Goal: Information Seeking & Learning: Learn about a topic

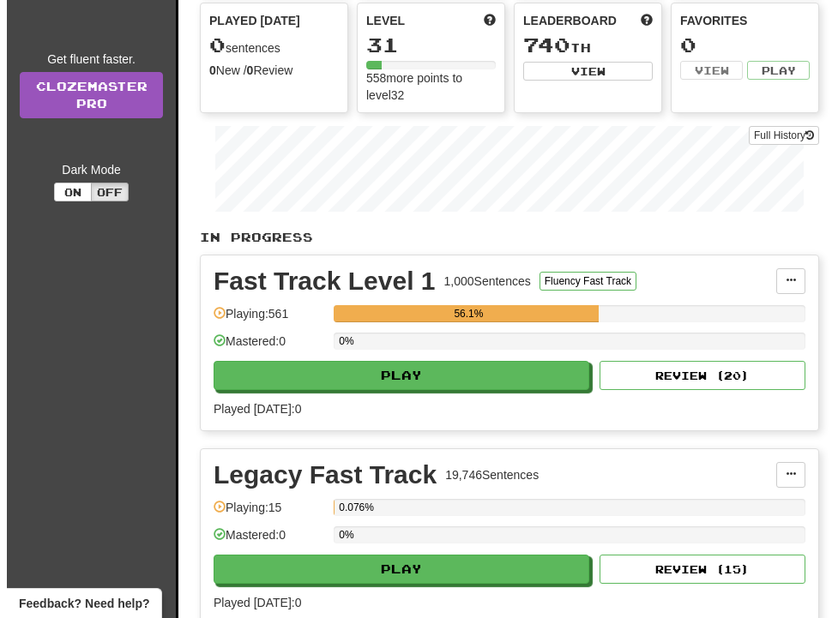
scroll to position [210, 0]
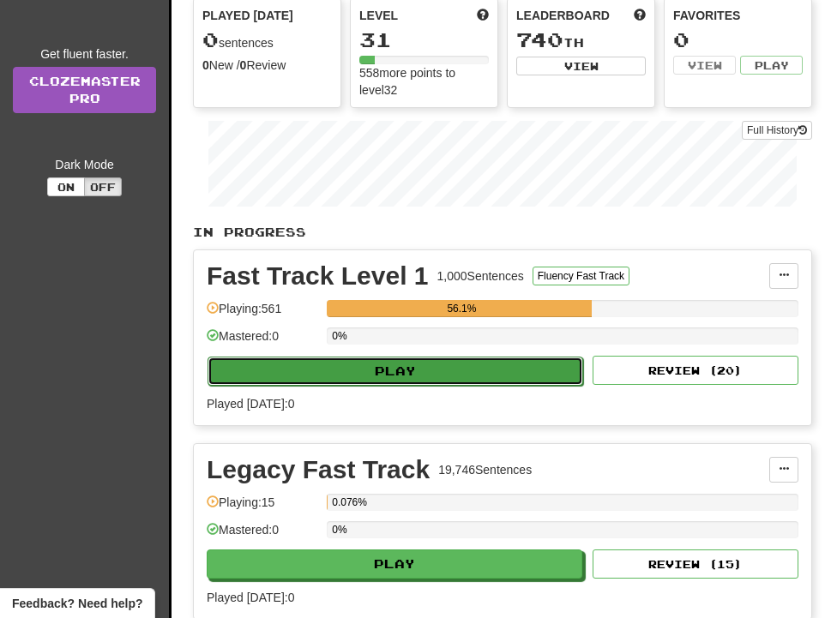
click at [392, 376] on button "Play" at bounding box center [395, 371] width 376 height 29
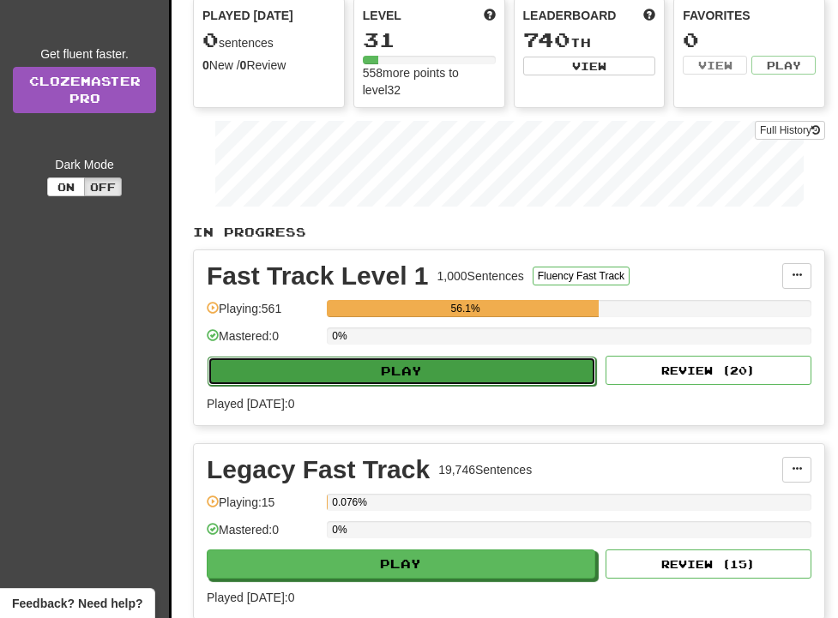
select select "**"
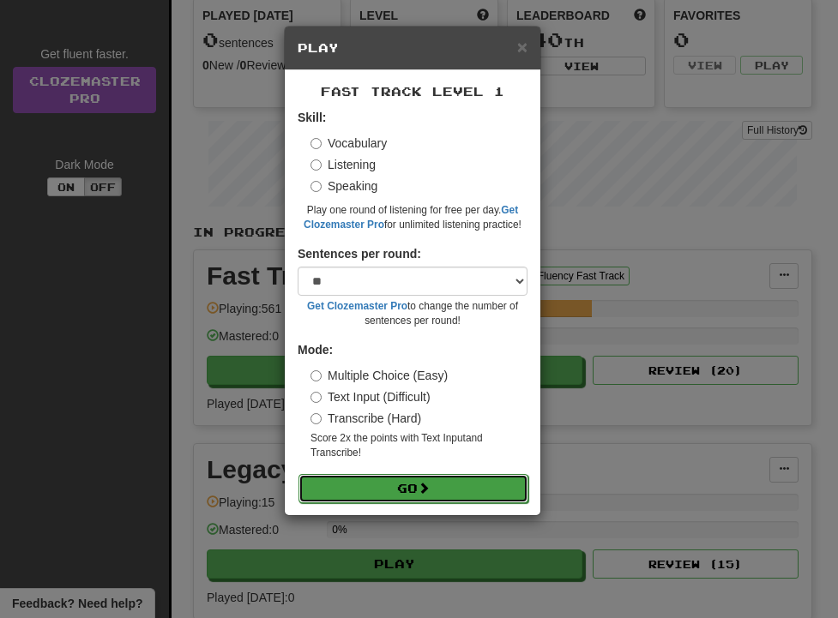
click at [420, 491] on button "Go" at bounding box center [413, 488] width 230 height 29
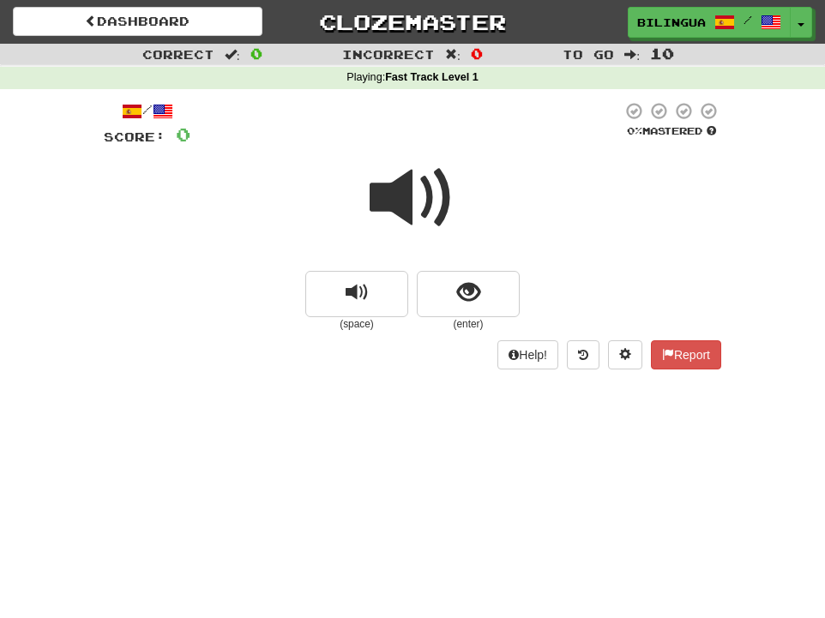
click at [406, 205] on span at bounding box center [413, 198] width 86 height 86
click at [497, 288] on button "show sentence" at bounding box center [468, 294] width 103 height 46
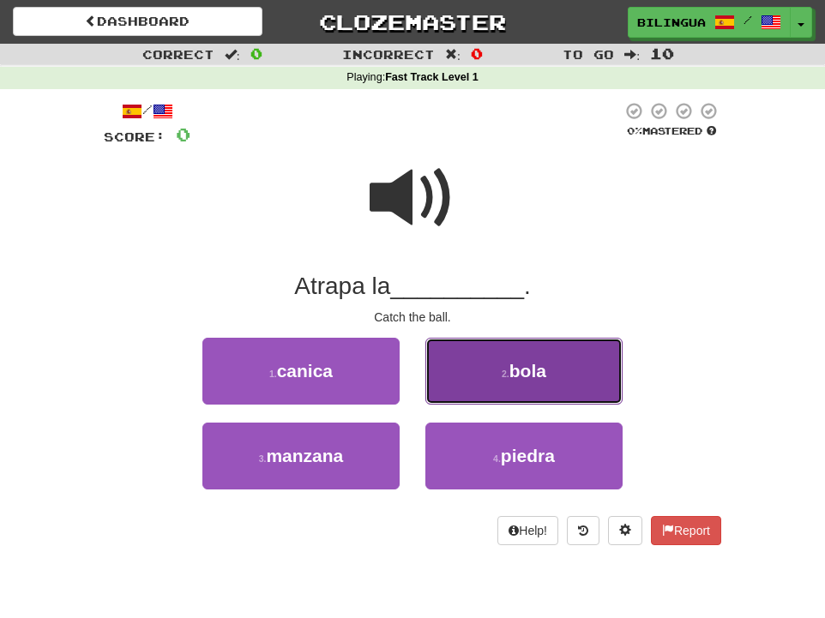
click at [543, 350] on button "2 . bola" at bounding box center [523, 371] width 197 height 67
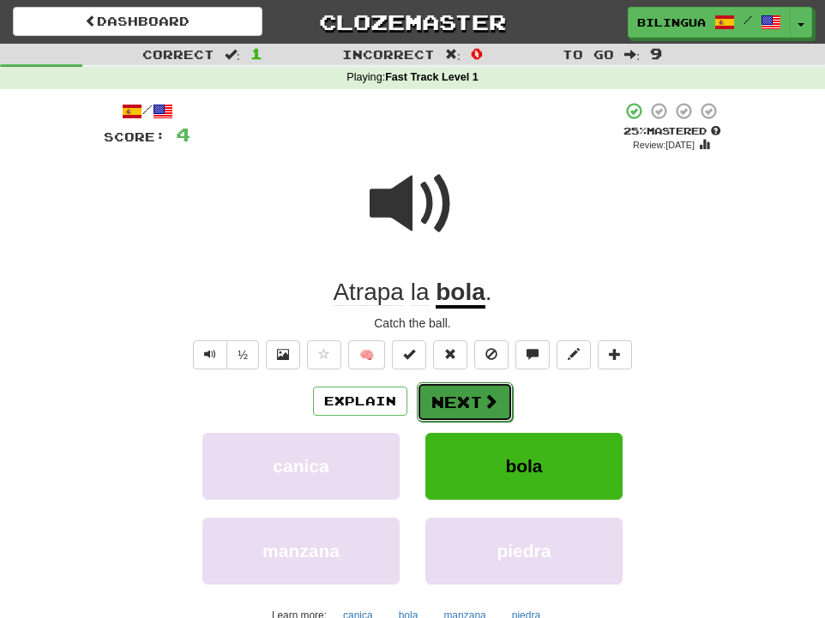
click at [467, 402] on button "Next" at bounding box center [465, 401] width 96 height 39
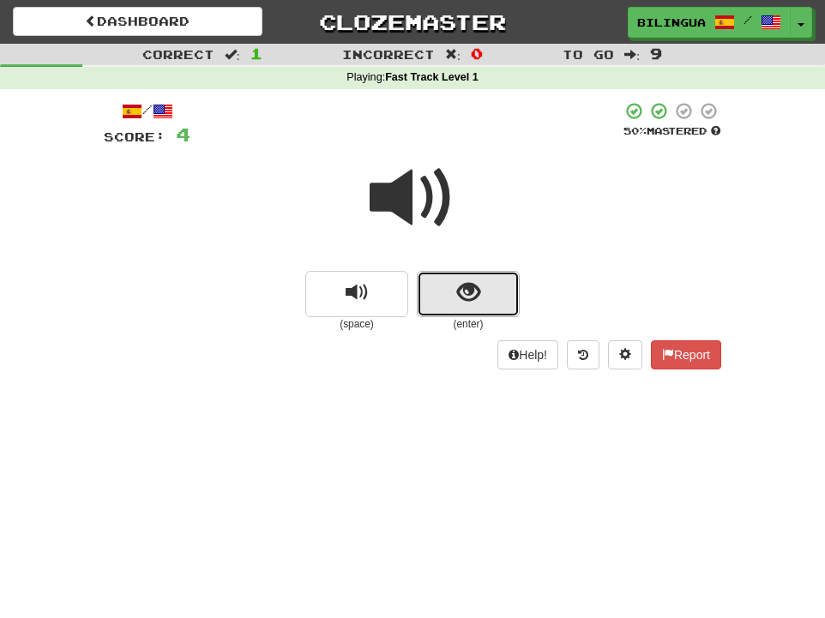
click at [463, 304] on span "show sentence" at bounding box center [468, 292] width 23 height 23
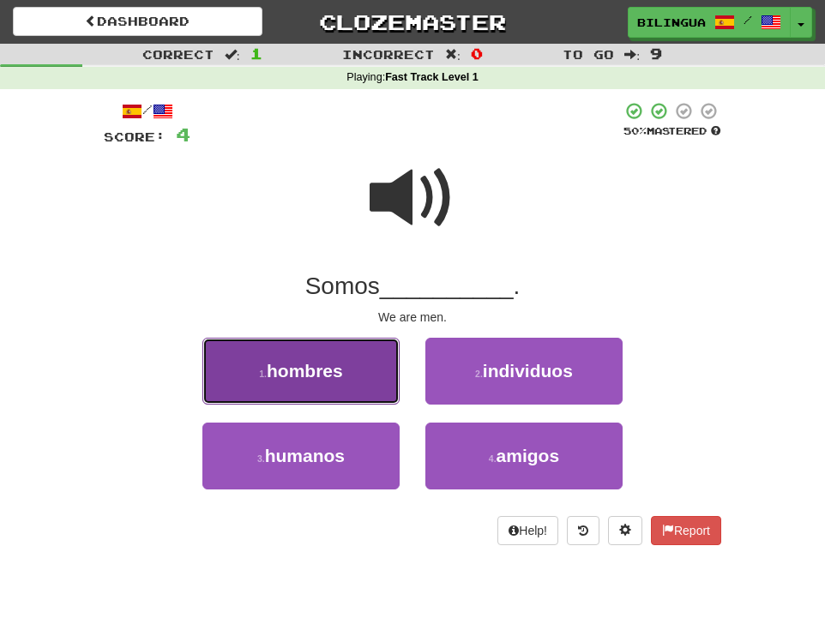
click at [341, 383] on button "1 . hombres" at bounding box center [300, 371] width 197 height 67
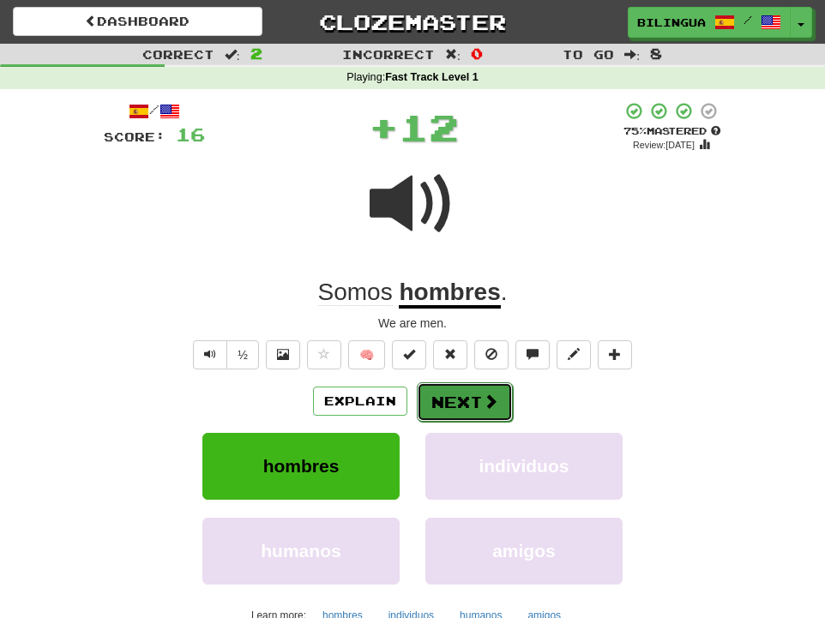
click at [460, 396] on button "Next" at bounding box center [465, 401] width 96 height 39
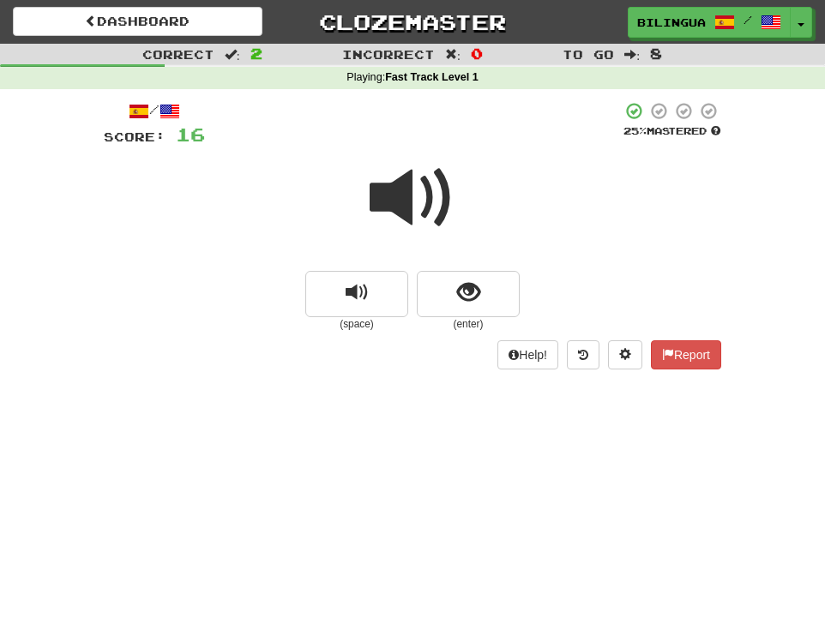
click at [402, 198] on span at bounding box center [413, 198] width 86 height 86
click at [466, 289] on span "show sentence" at bounding box center [468, 292] width 23 height 23
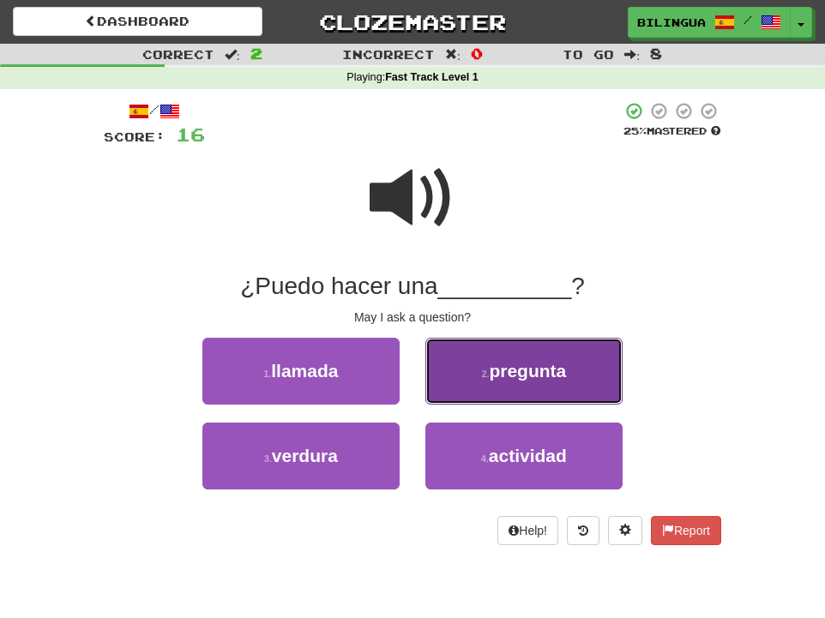
click at [484, 374] on small "2 ." at bounding box center [486, 374] width 8 height 10
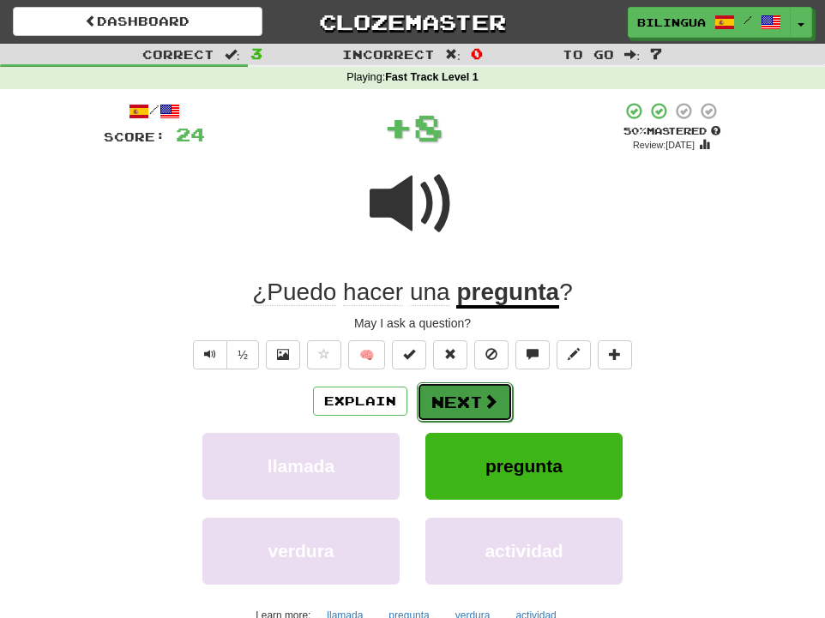
click at [456, 406] on button "Next" at bounding box center [465, 401] width 96 height 39
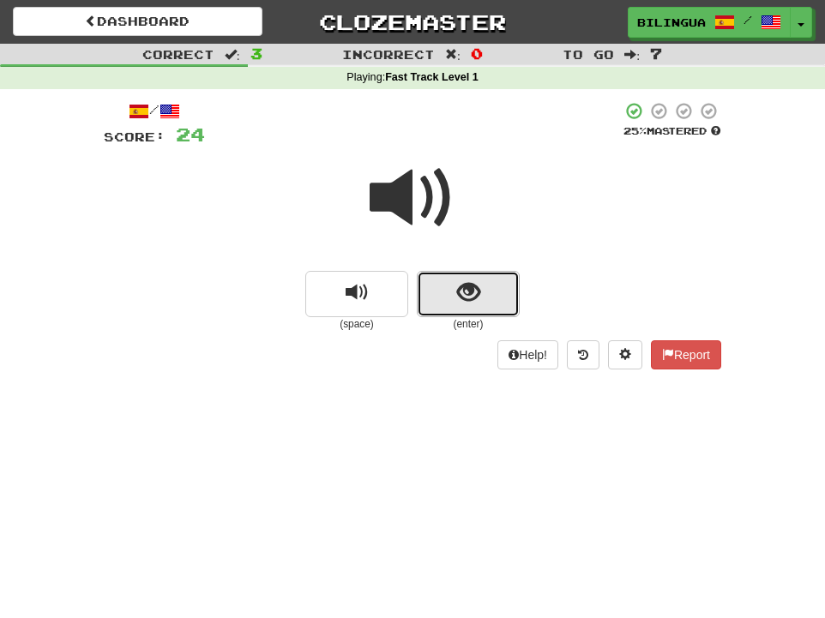
click at [454, 287] on button "show sentence" at bounding box center [468, 294] width 103 height 46
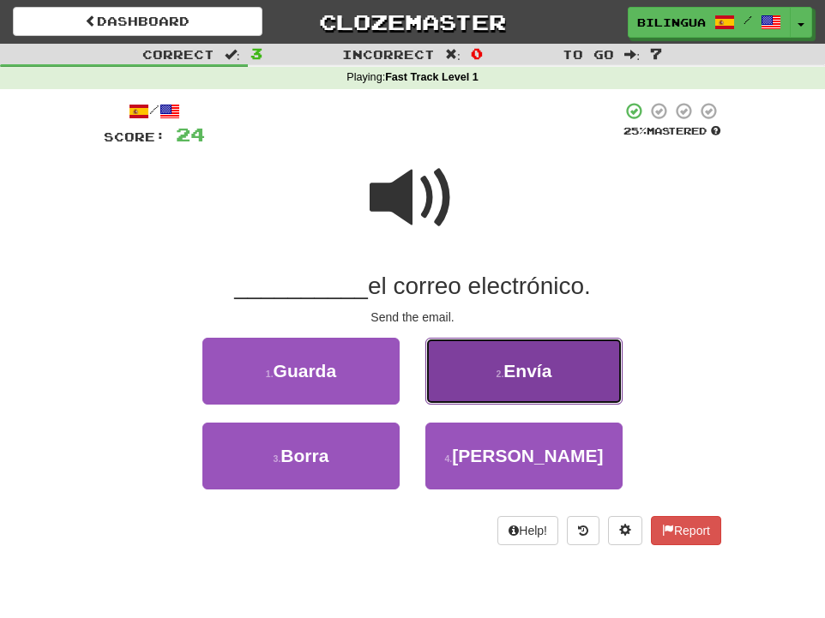
click at [491, 382] on button "2 . Envía" at bounding box center [523, 371] width 197 height 67
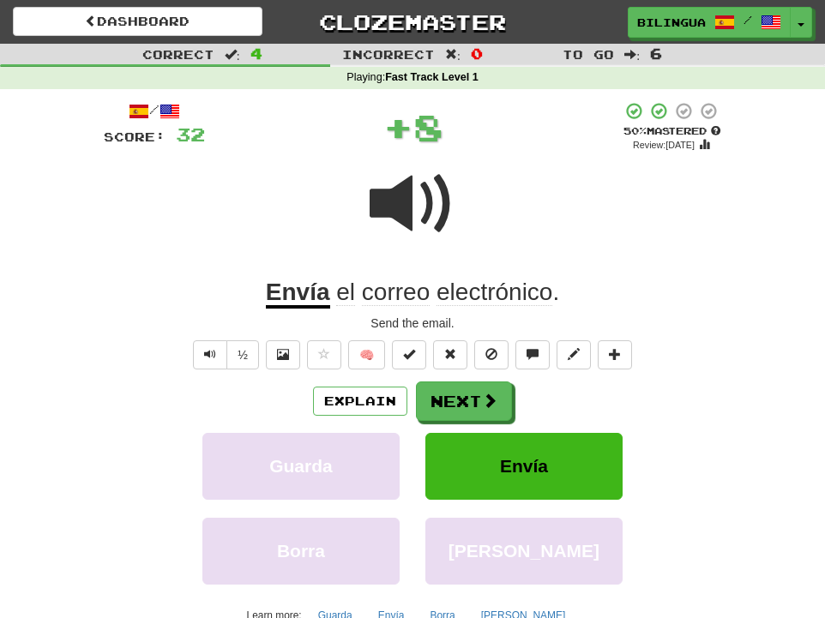
click at [424, 212] on span at bounding box center [413, 204] width 86 height 86
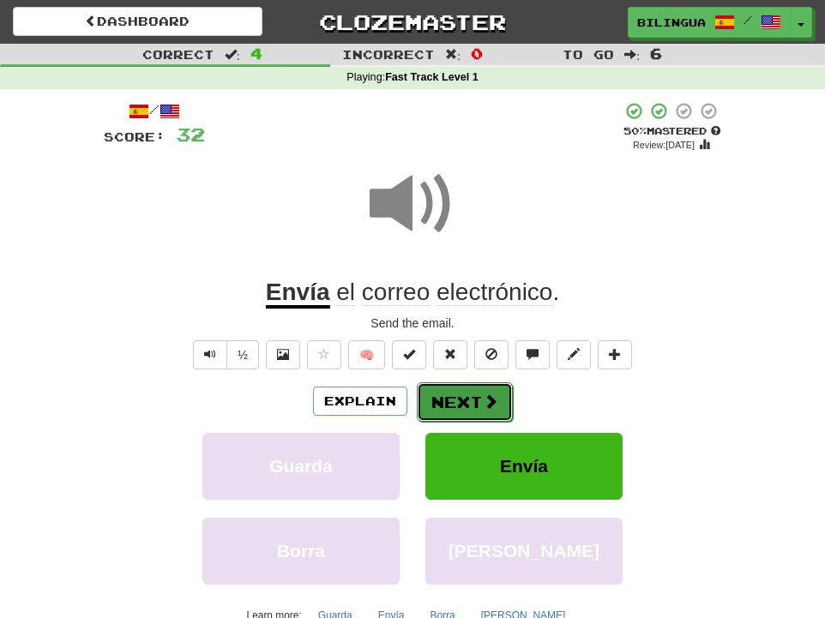
click at [436, 399] on button "Next" at bounding box center [465, 401] width 96 height 39
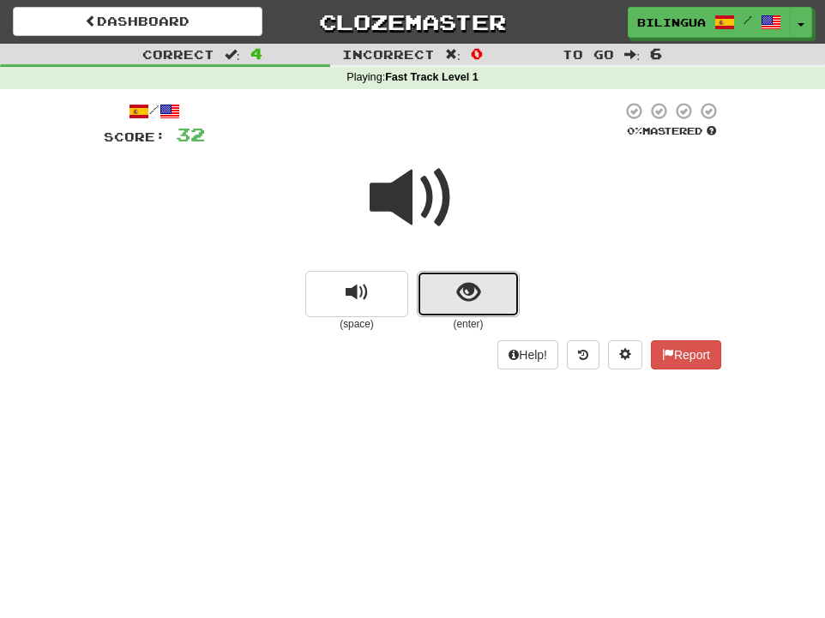
click at [446, 296] on button "show sentence" at bounding box center [468, 294] width 103 height 46
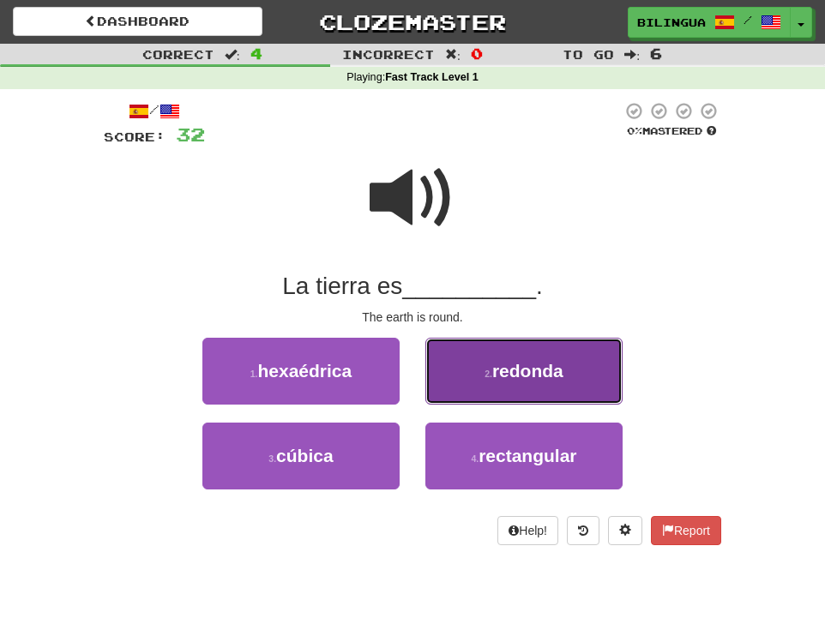
click at [472, 369] on button "2 . redonda" at bounding box center [523, 371] width 197 height 67
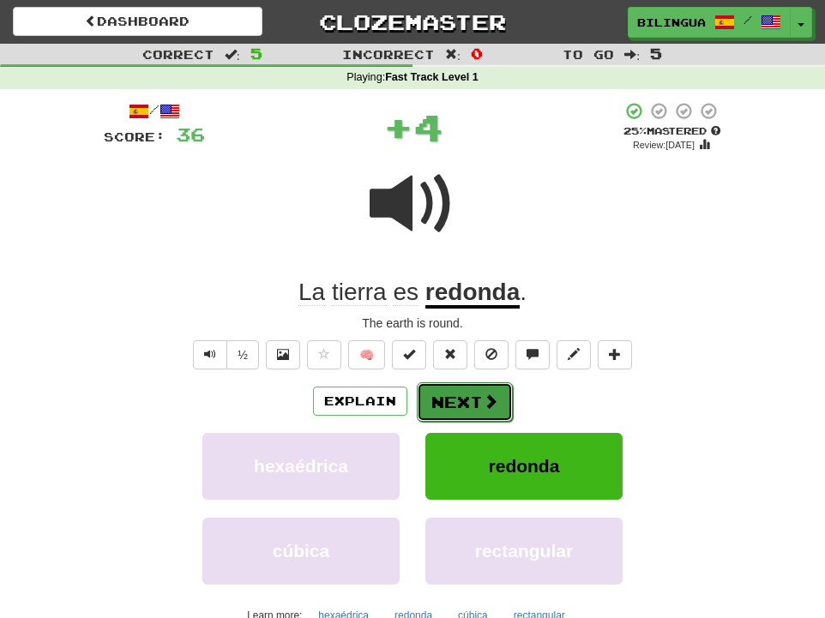
click at [472, 393] on button "Next" at bounding box center [465, 401] width 96 height 39
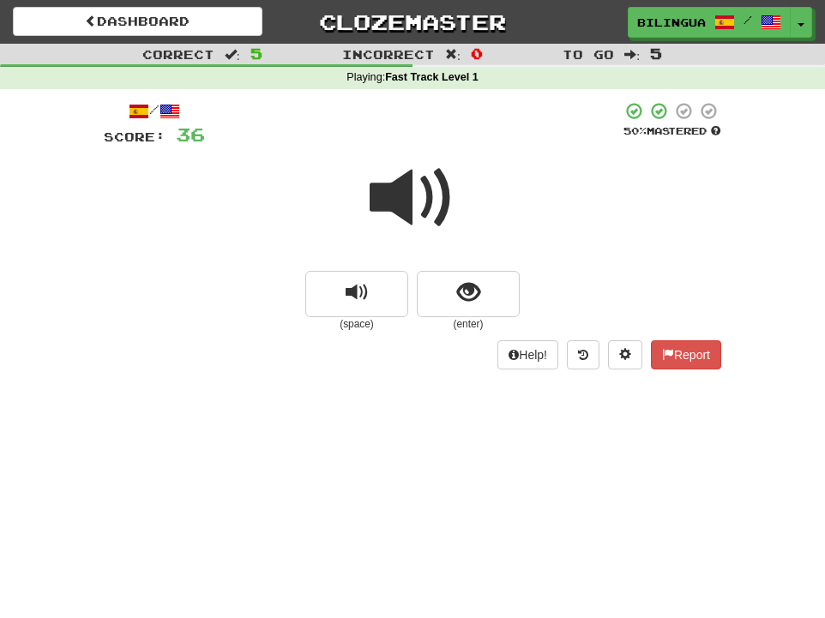
click at [433, 210] on span at bounding box center [413, 198] width 86 height 86
click at [455, 298] on button "show sentence" at bounding box center [468, 294] width 103 height 46
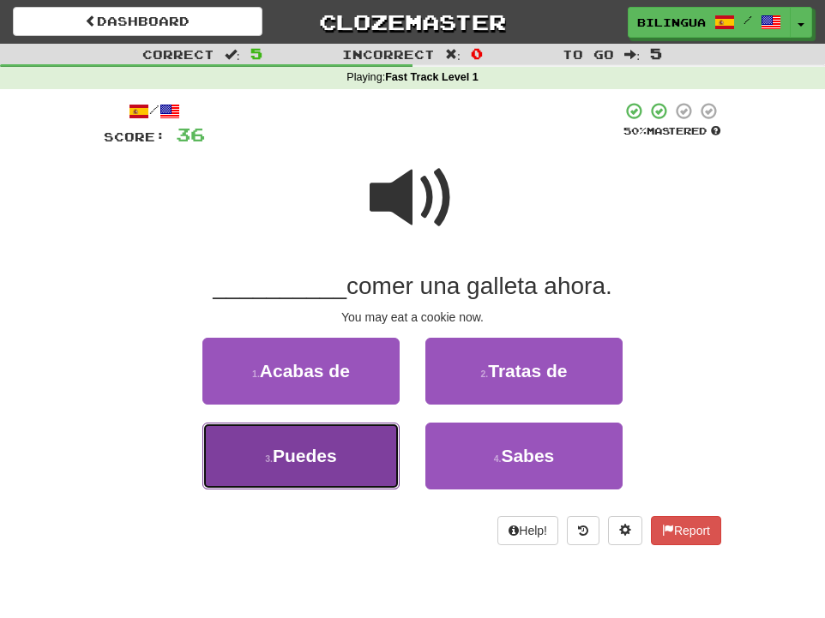
click at [355, 456] on button "3 . Puedes" at bounding box center [300, 456] width 197 height 67
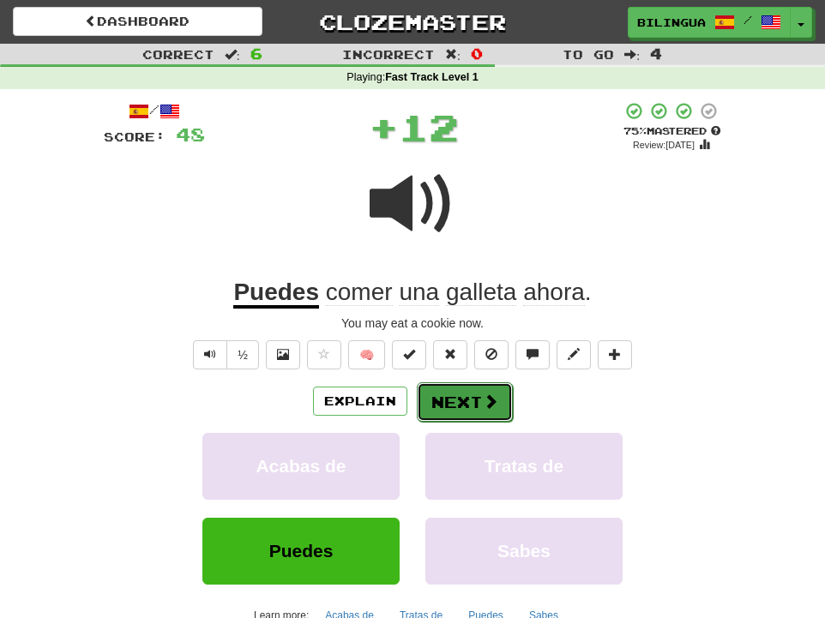
click at [456, 400] on button "Next" at bounding box center [465, 401] width 96 height 39
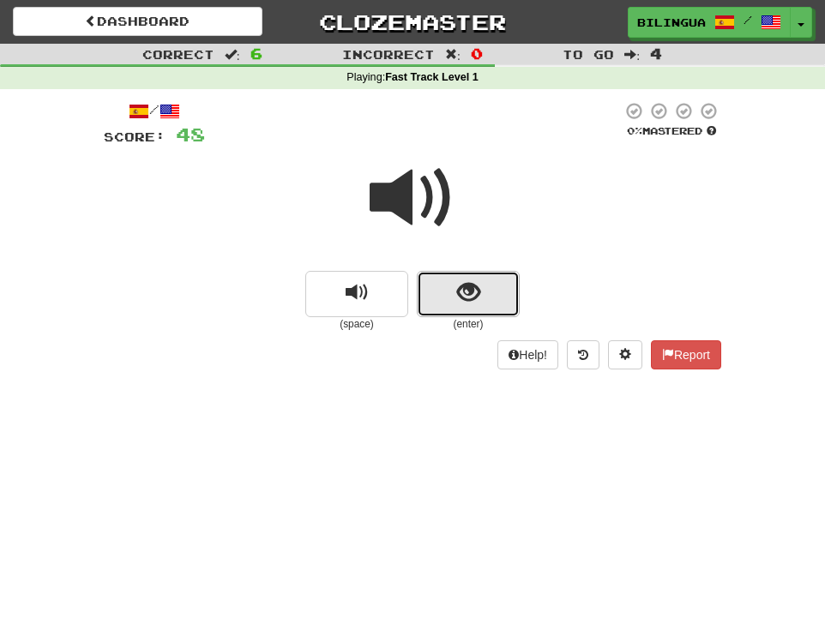
click at [449, 296] on button "show sentence" at bounding box center [468, 294] width 103 height 46
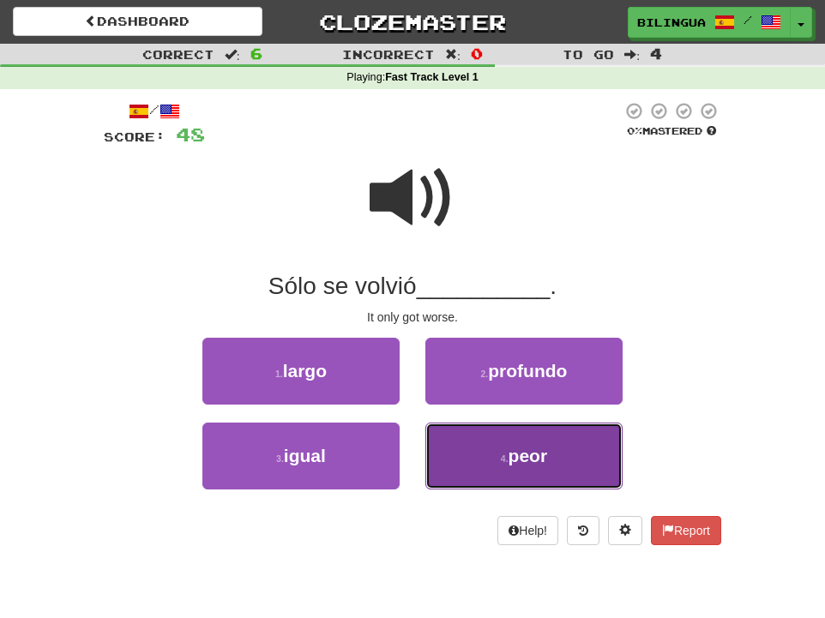
click at [477, 459] on button "4 . peor" at bounding box center [523, 456] width 197 height 67
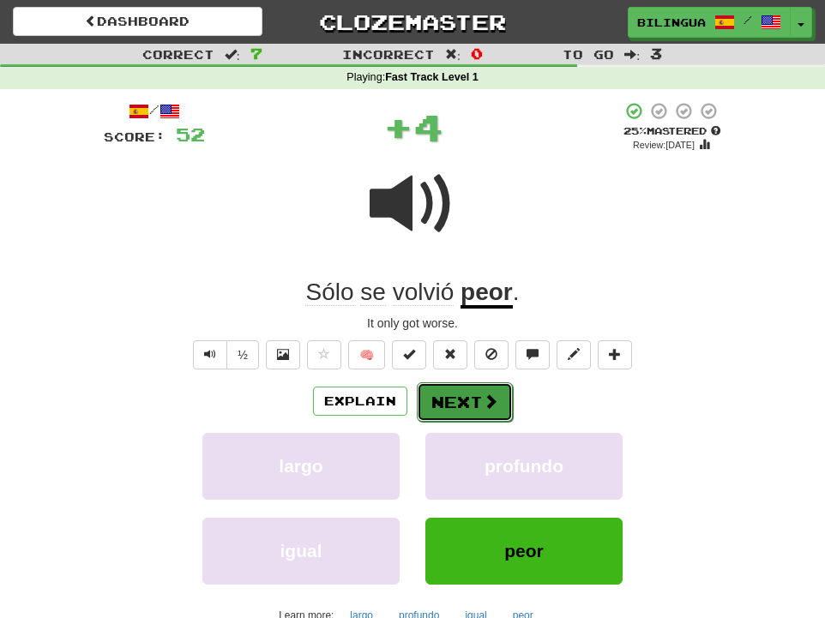
click at [473, 406] on button "Next" at bounding box center [465, 401] width 96 height 39
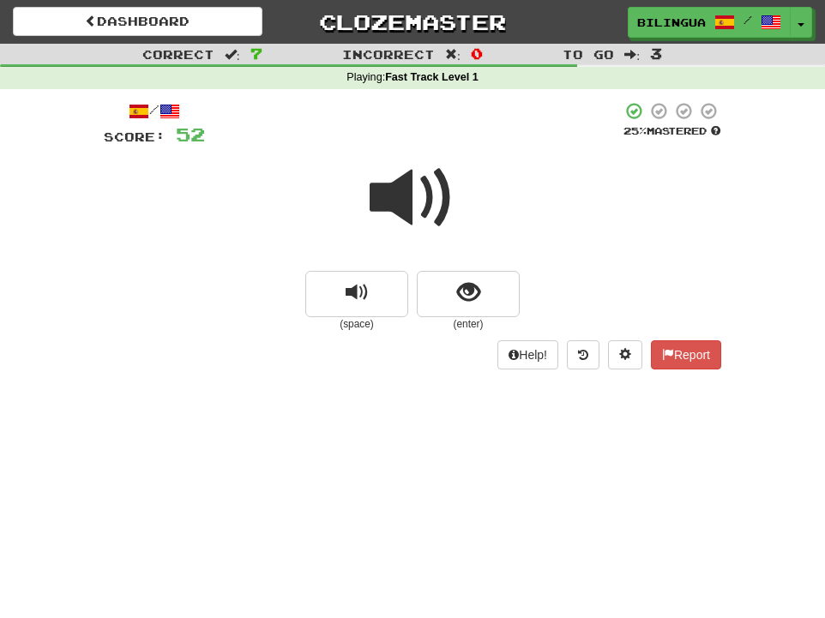
click at [421, 199] on span at bounding box center [413, 198] width 86 height 86
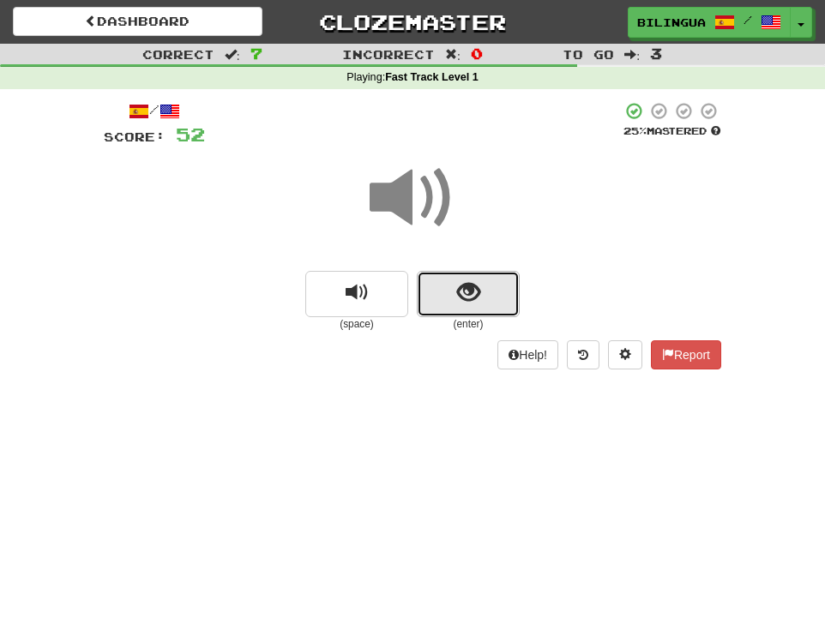
click at [459, 298] on span "show sentence" at bounding box center [468, 292] width 23 height 23
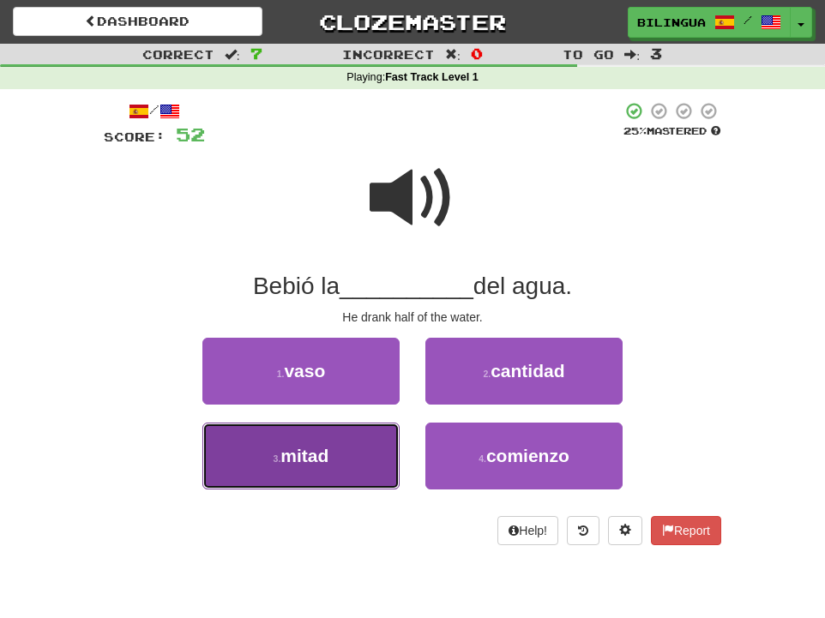
click at [368, 448] on button "3 . mitad" at bounding box center [300, 456] width 197 height 67
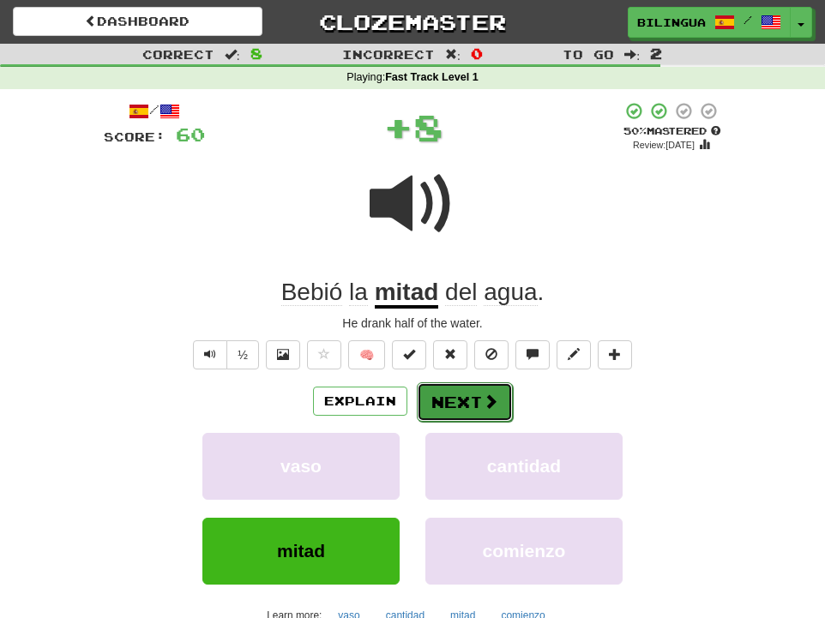
click at [467, 394] on button "Next" at bounding box center [465, 401] width 96 height 39
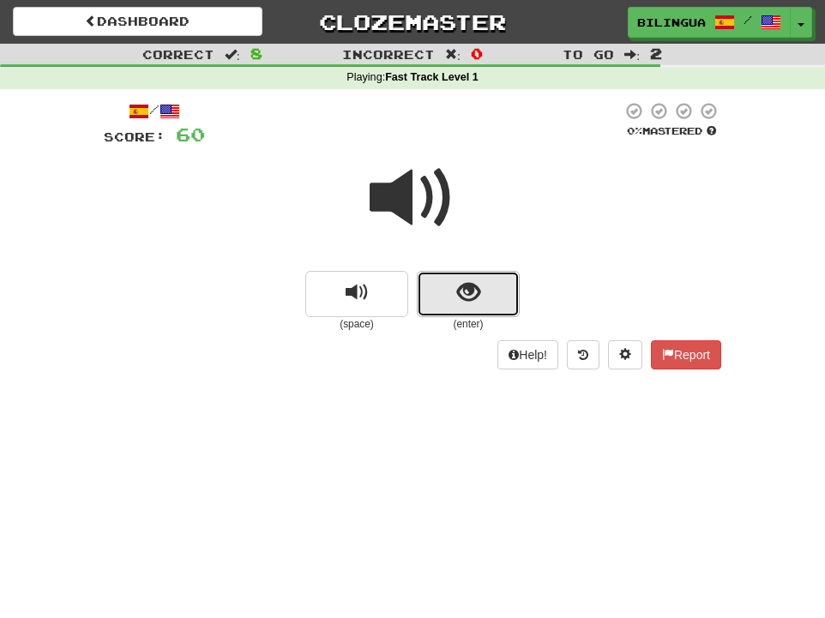
click at [462, 298] on span "show sentence" at bounding box center [468, 292] width 23 height 23
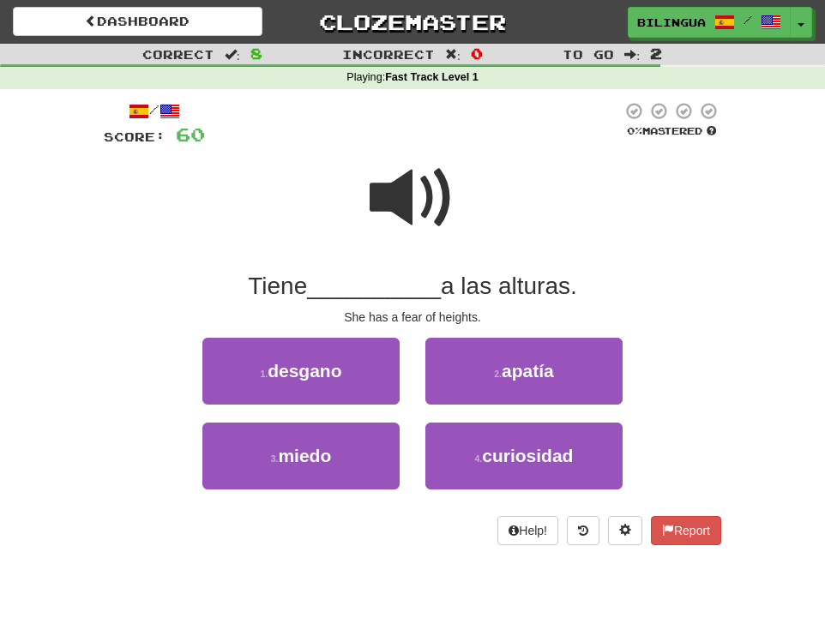
click at [421, 187] on span at bounding box center [413, 198] width 86 height 86
click at [423, 191] on span at bounding box center [413, 198] width 86 height 86
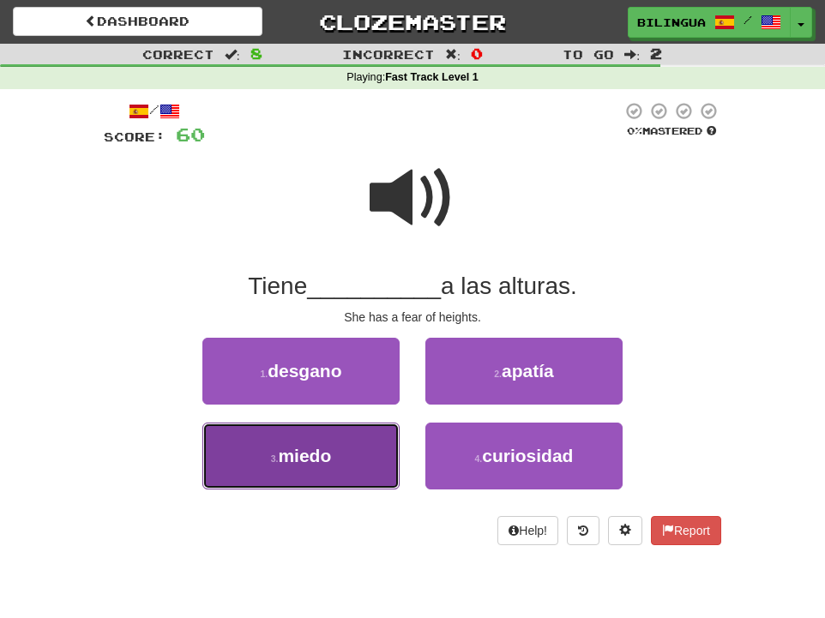
click at [280, 451] on span "miedo" at bounding box center [304, 456] width 53 height 20
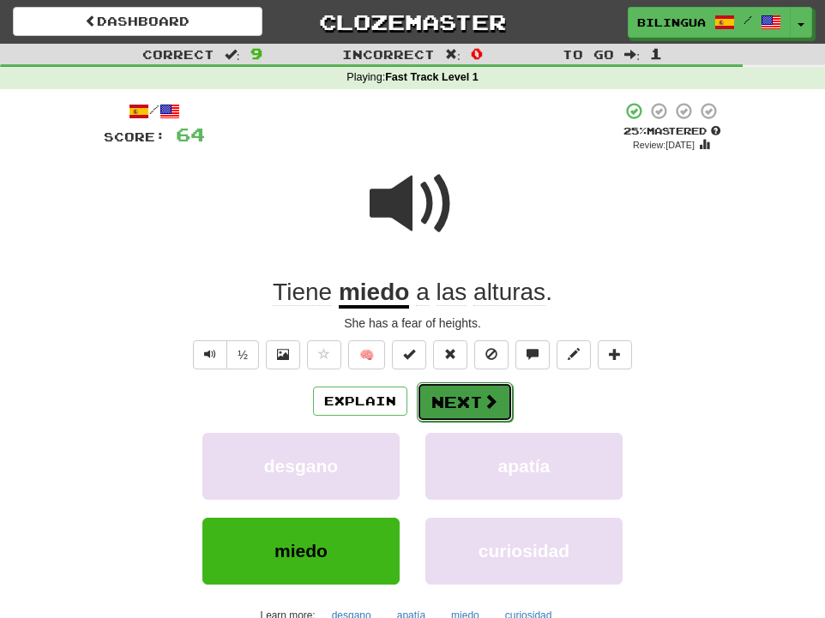
click at [450, 403] on button "Next" at bounding box center [465, 401] width 96 height 39
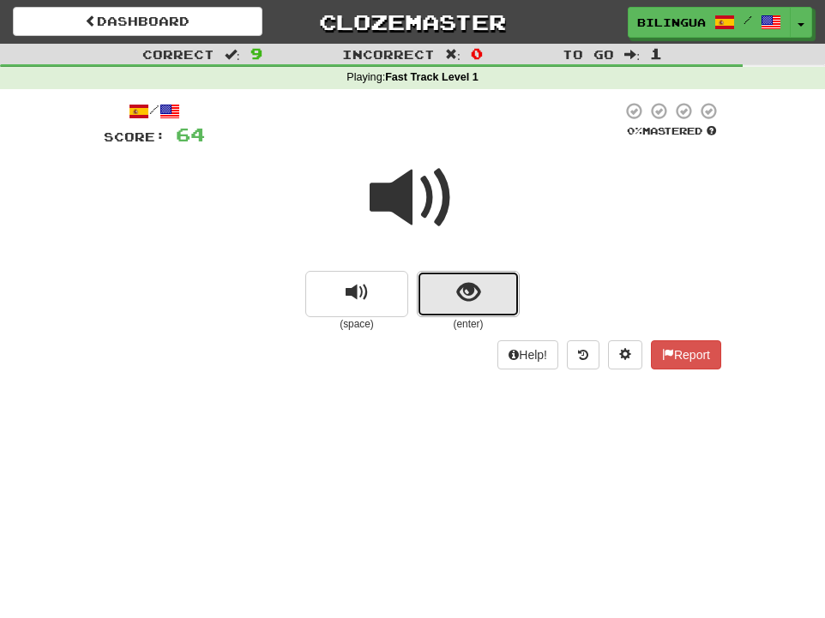
click at [453, 293] on button "show sentence" at bounding box center [468, 294] width 103 height 46
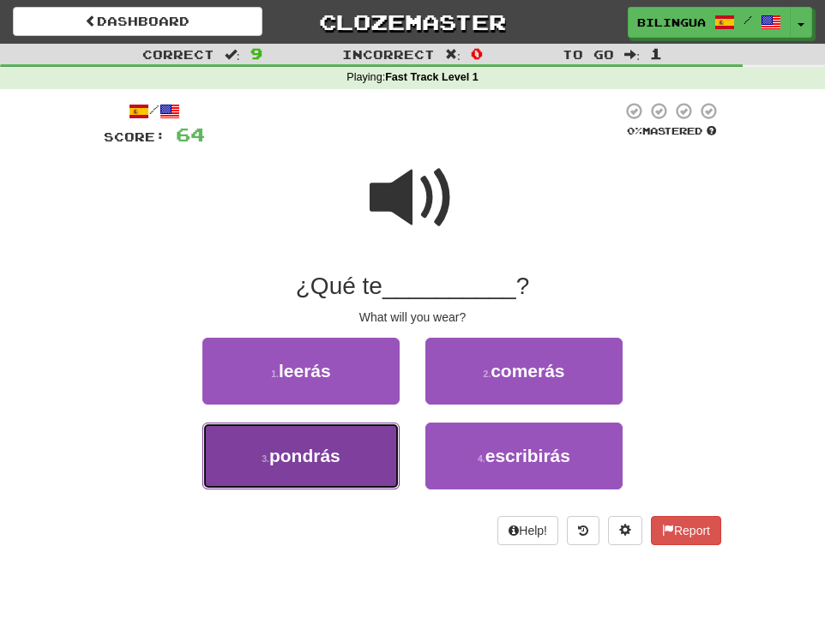
click at [361, 438] on button "3 . pondrás" at bounding box center [300, 456] width 197 height 67
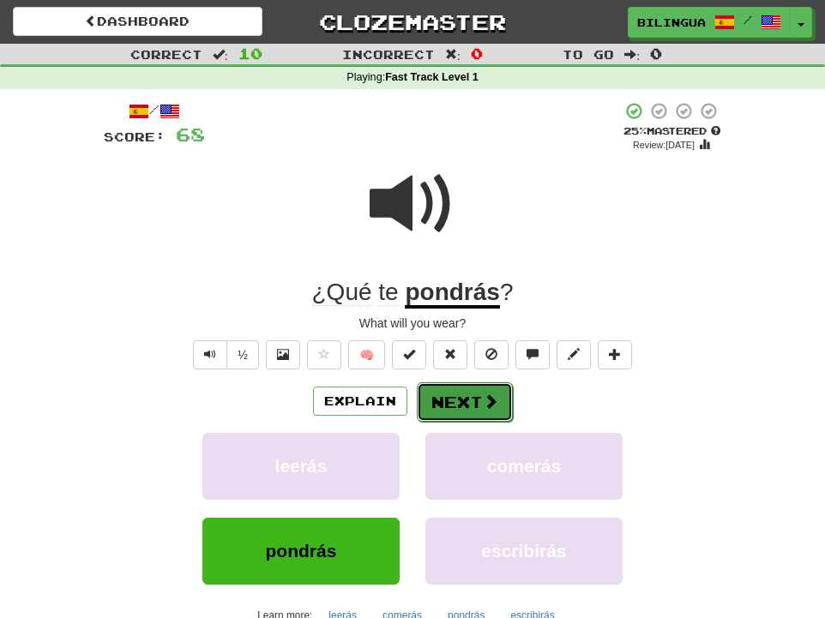
click at [479, 400] on button "Next" at bounding box center [465, 401] width 96 height 39
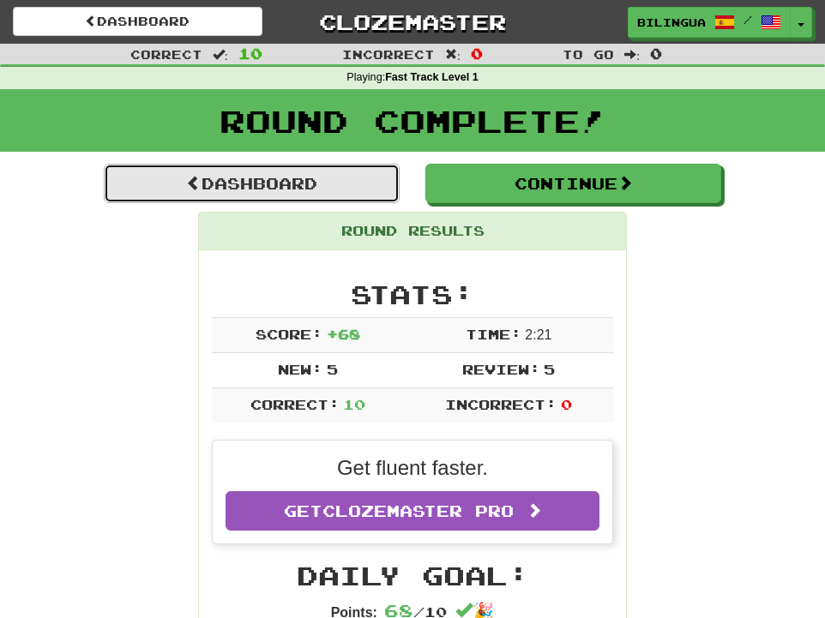
click at [300, 183] on link "Dashboard" at bounding box center [252, 183] width 296 height 39
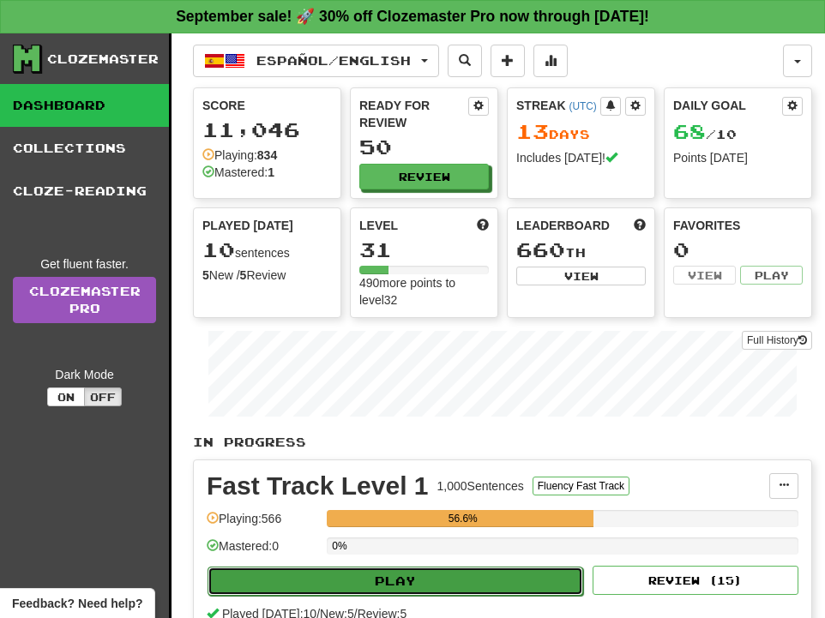
click at [423, 578] on button "Play" at bounding box center [395, 581] width 376 height 29
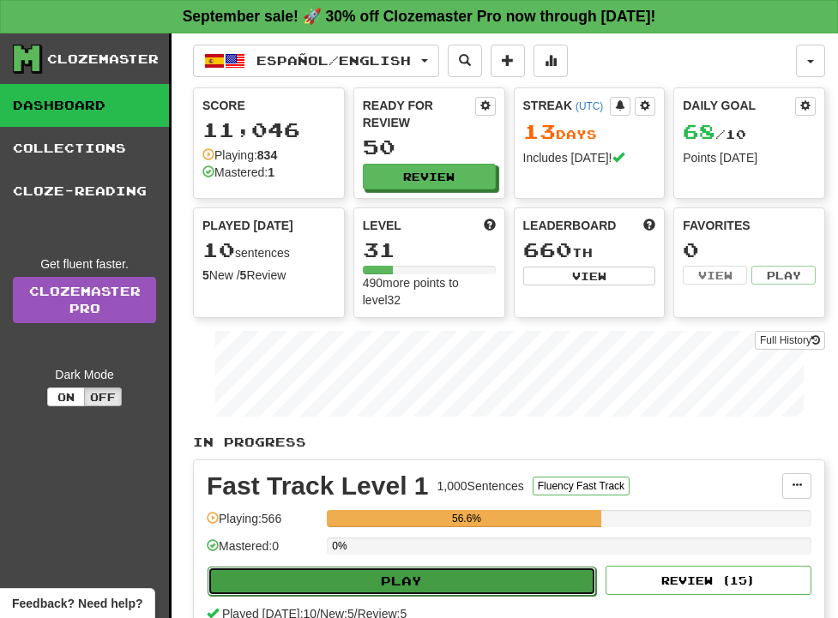
select select "**"
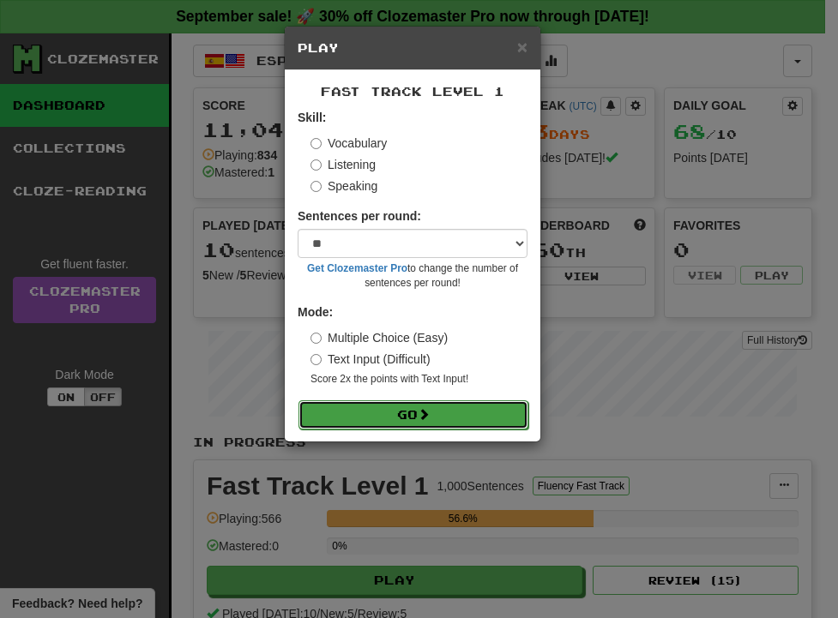
click at [399, 418] on button "Go" at bounding box center [413, 414] width 230 height 29
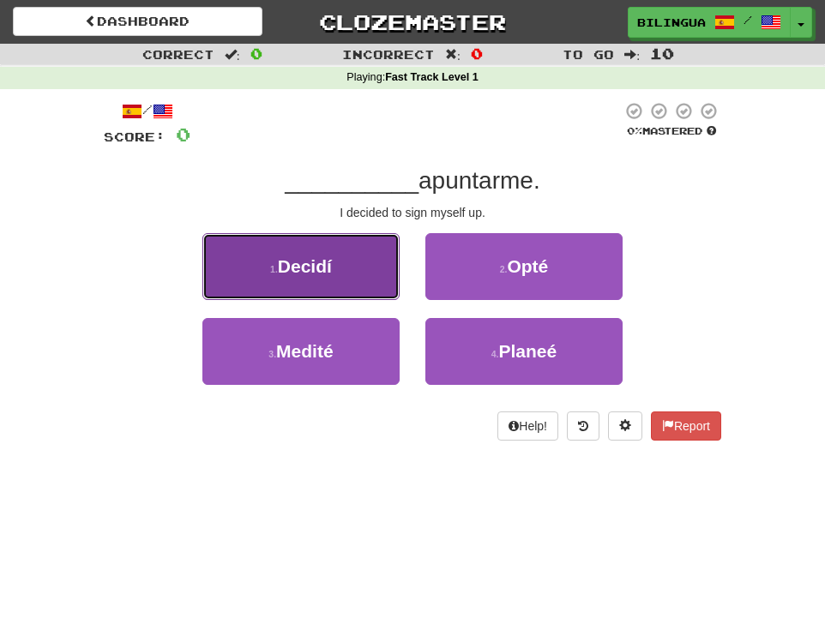
click at [316, 277] on button "1 . Decidí" at bounding box center [300, 266] width 197 height 67
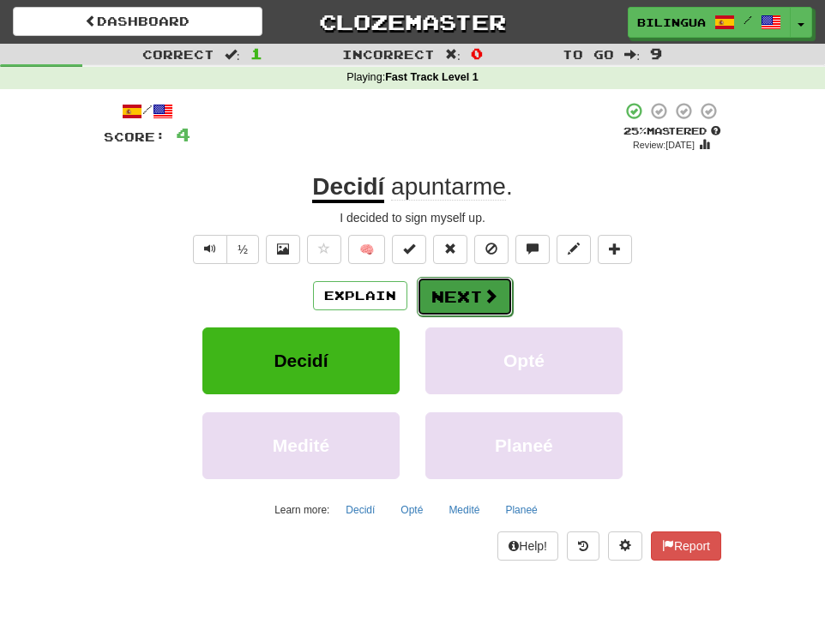
click at [455, 306] on button "Next" at bounding box center [465, 296] width 96 height 39
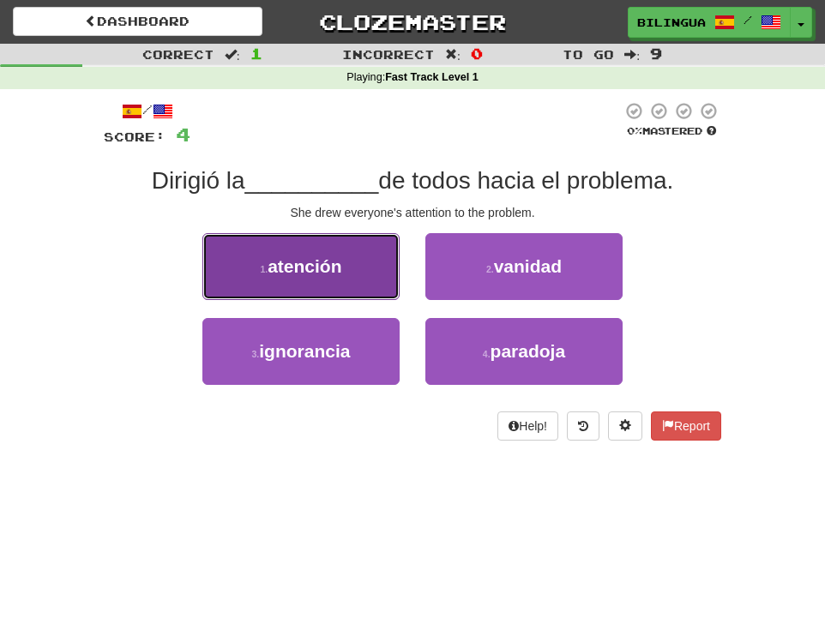
click at [344, 268] on button "1 . atención" at bounding box center [300, 266] width 197 height 67
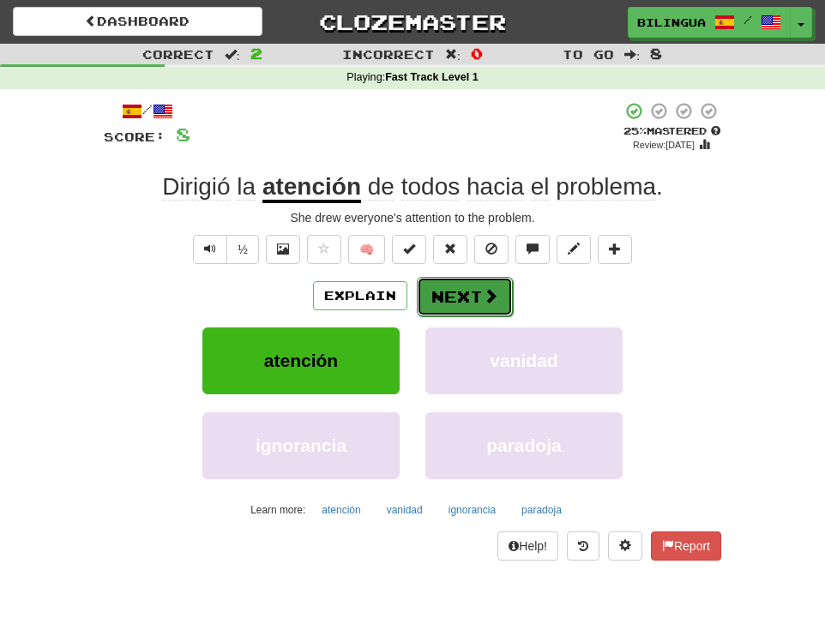
click at [454, 298] on button "Next" at bounding box center [465, 296] width 96 height 39
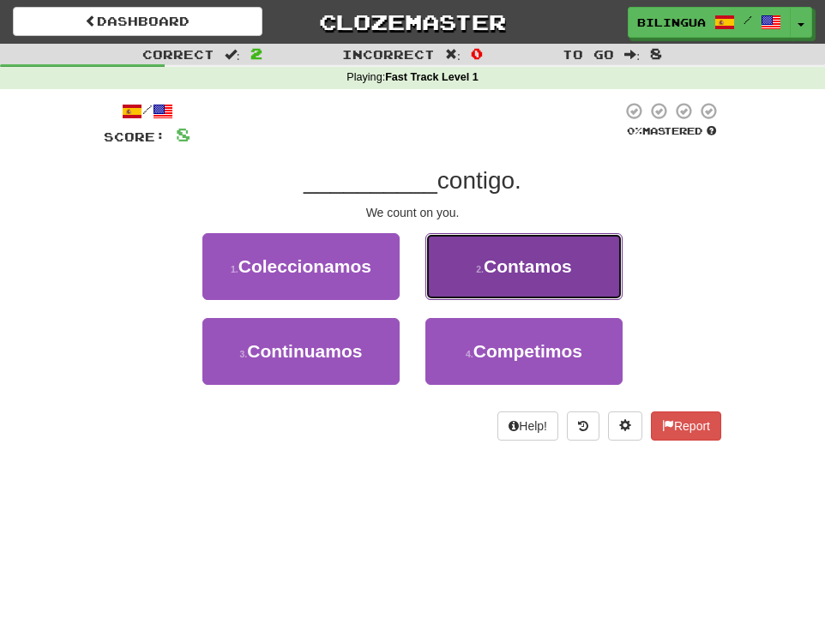
click at [532, 261] on span "Contamos" at bounding box center [528, 266] width 88 height 20
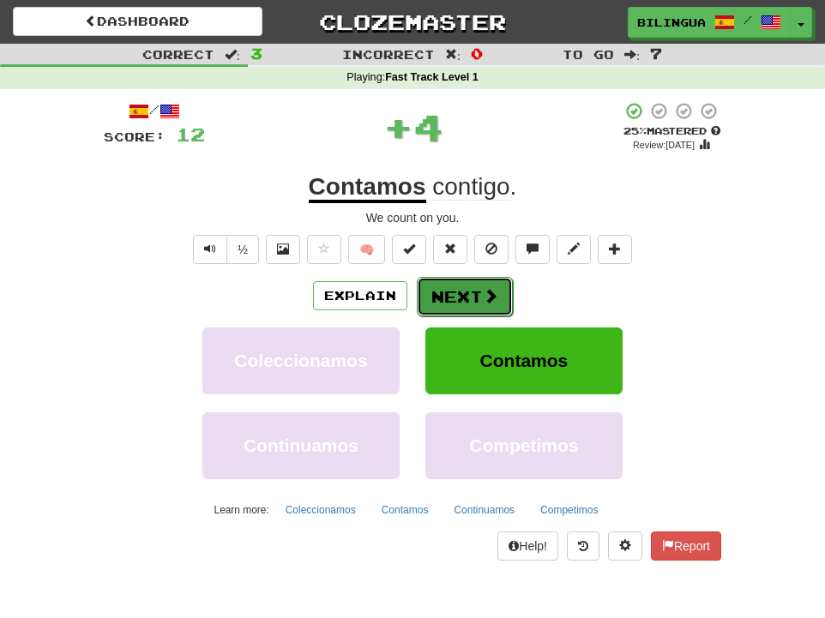
click at [466, 293] on button "Next" at bounding box center [465, 296] width 96 height 39
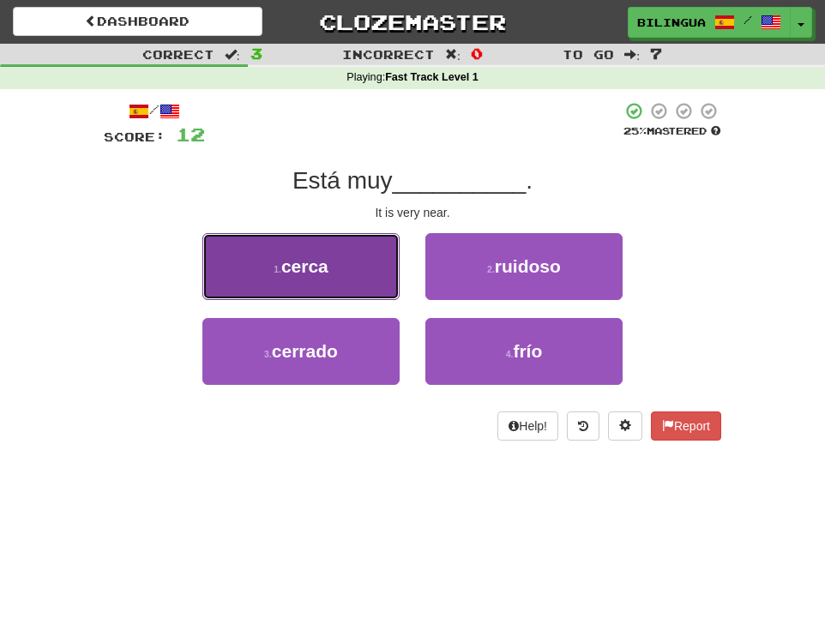
click at [334, 268] on button "1 . cerca" at bounding box center [300, 266] width 197 height 67
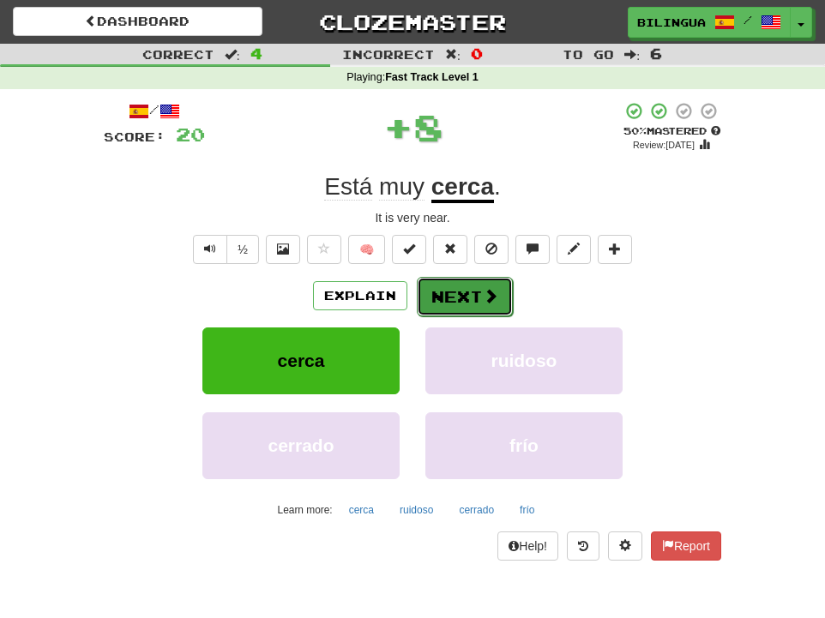
click at [438, 295] on button "Next" at bounding box center [465, 296] width 96 height 39
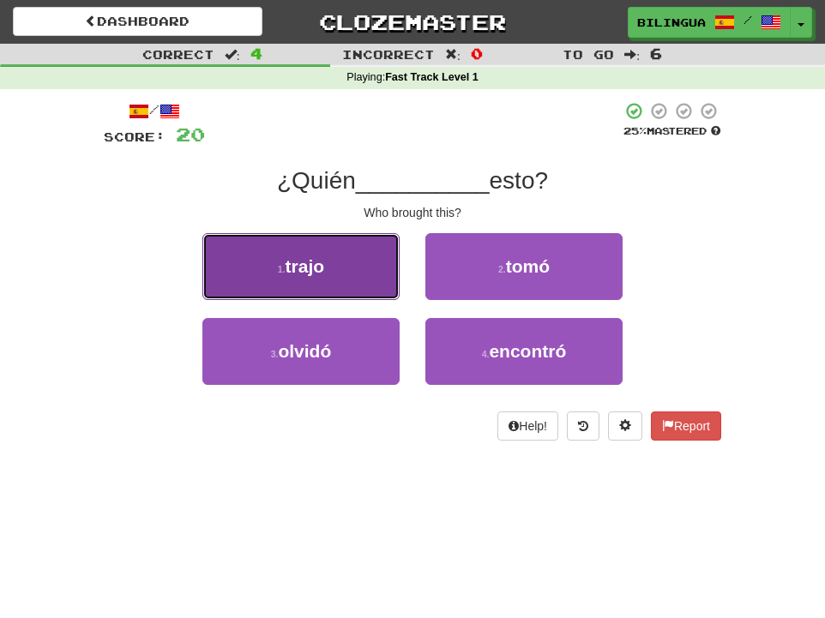
click at [333, 270] on button "1 . trajo" at bounding box center [300, 266] width 197 height 67
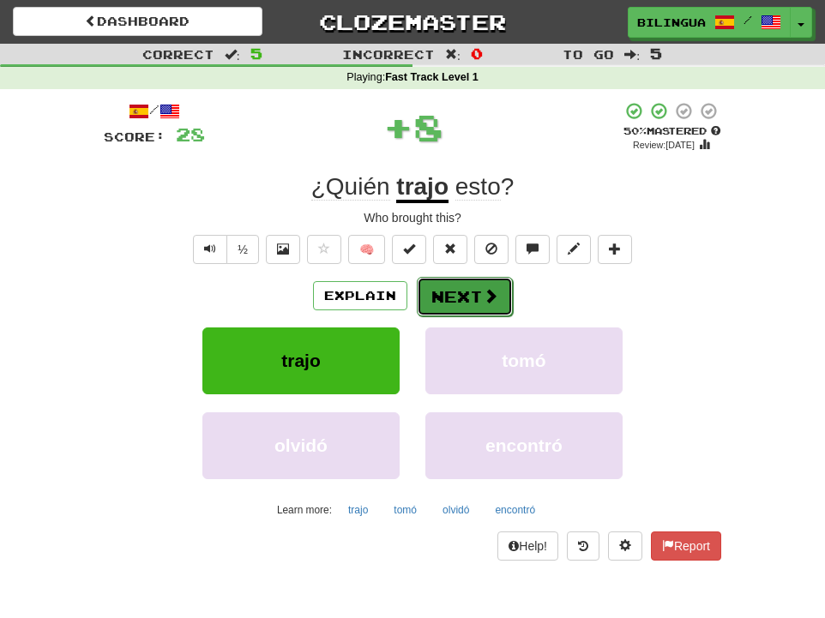
click at [454, 296] on button "Next" at bounding box center [465, 296] width 96 height 39
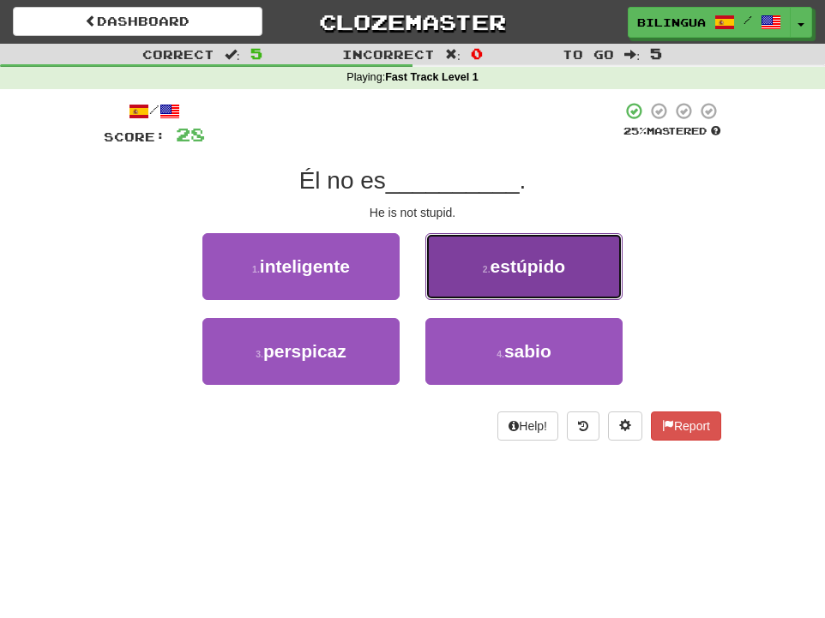
click at [483, 264] on small "2 ." at bounding box center [487, 269] width 8 height 10
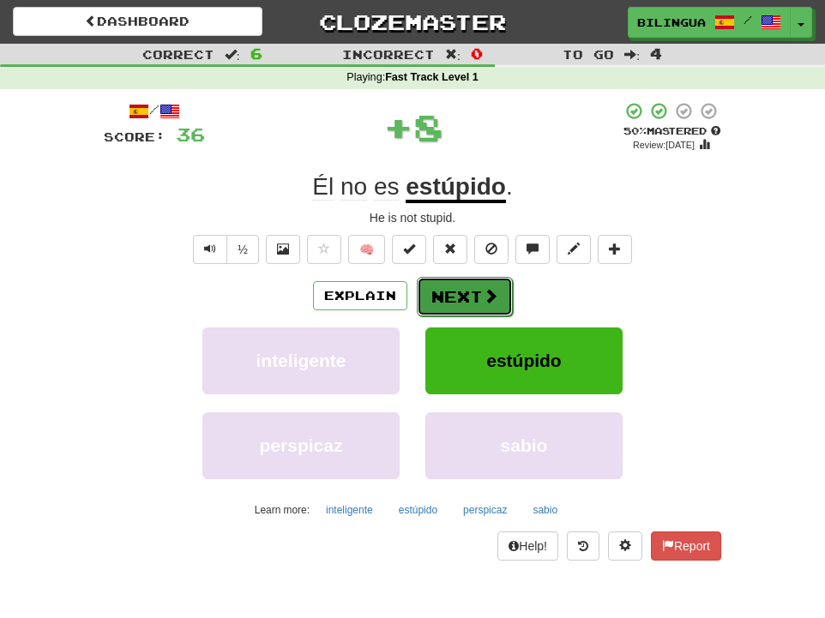
click at [471, 301] on button "Next" at bounding box center [465, 296] width 96 height 39
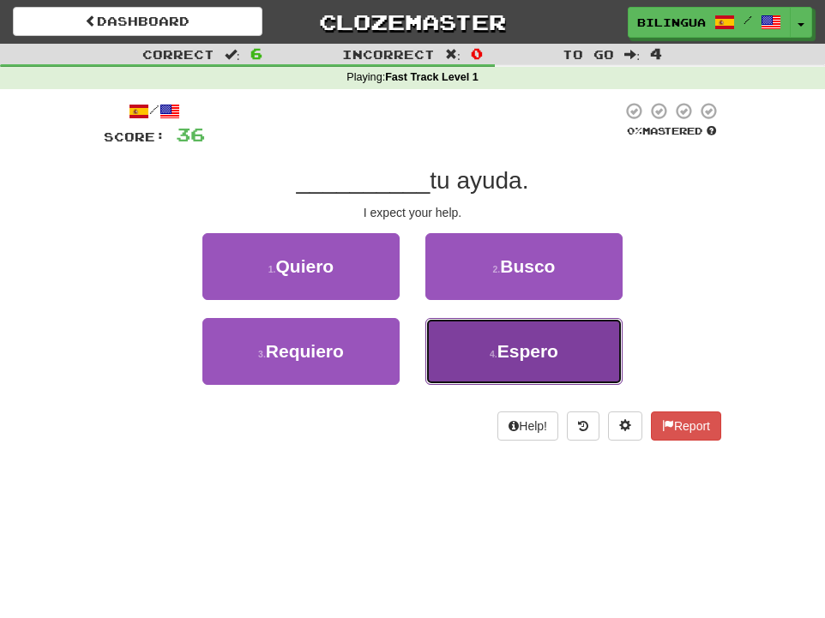
click at [496, 345] on button "4 . Espero" at bounding box center [523, 351] width 197 height 67
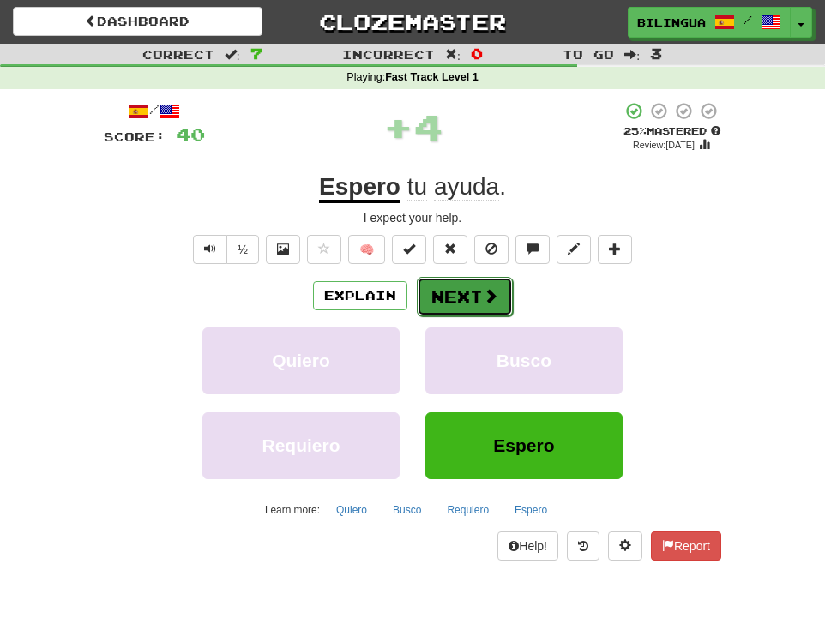
click at [483, 296] on span at bounding box center [490, 295] width 15 height 15
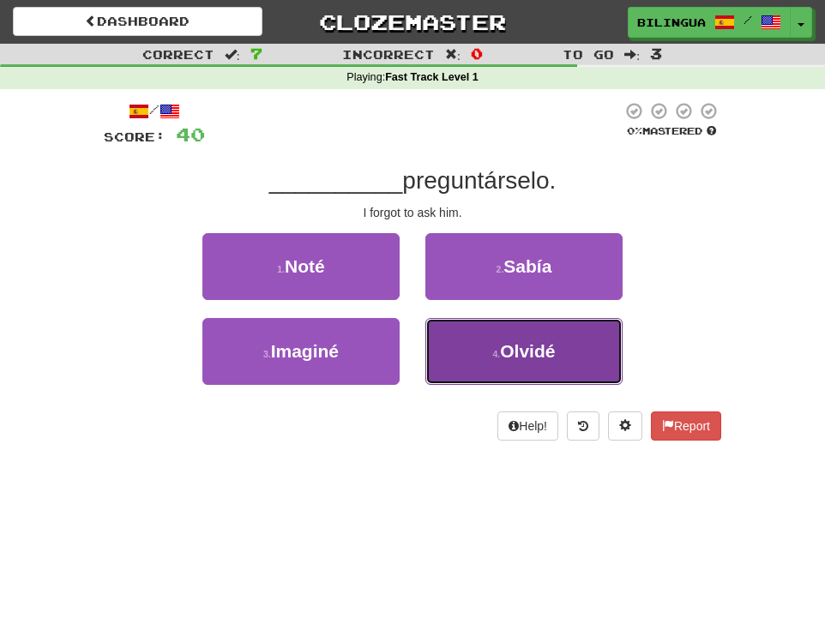
click at [464, 343] on button "4 . Olvidé" at bounding box center [523, 351] width 197 height 67
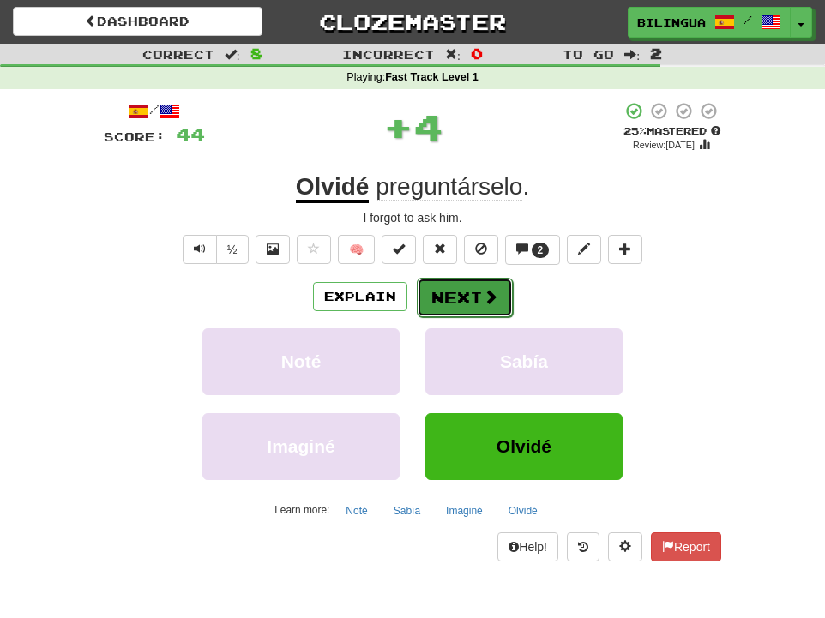
click at [442, 293] on button "Next" at bounding box center [465, 297] width 96 height 39
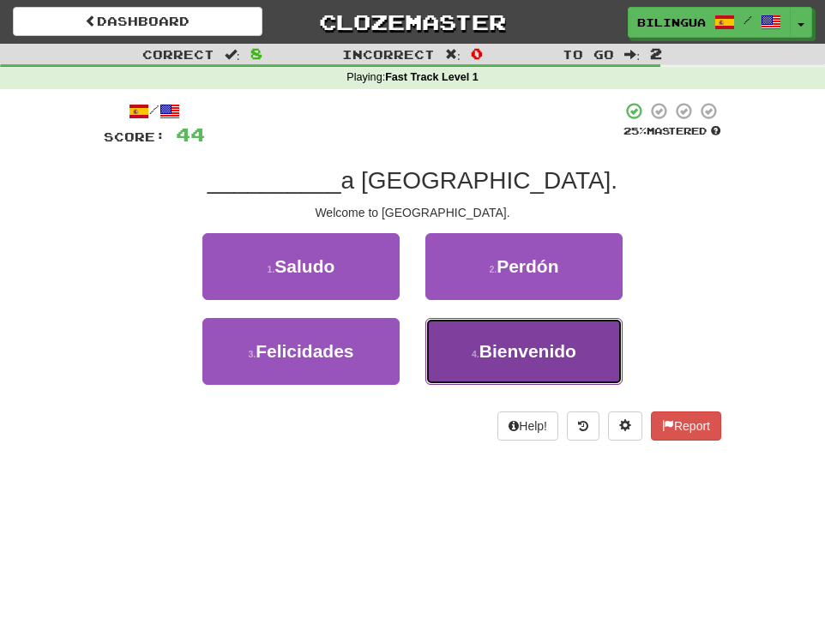
click at [466, 346] on button "4 . Bienvenido" at bounding box center [523, 351] width 197 height 67
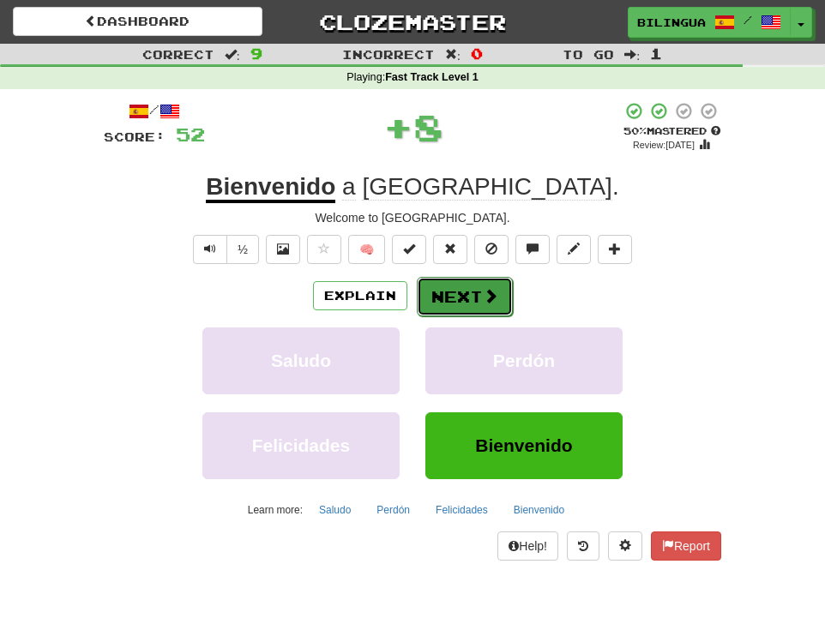
click at [463, 301] on button "Next" at bounding box center [465, 296] width 96 height 39
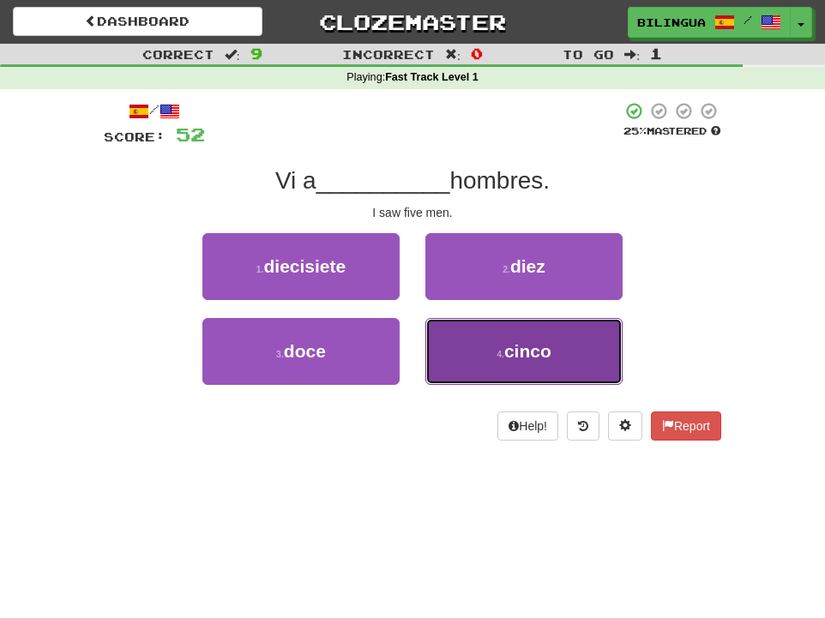
click at [454, 357] on button "4 . cinco" at bounding box center [523, 351] width 197 height 67
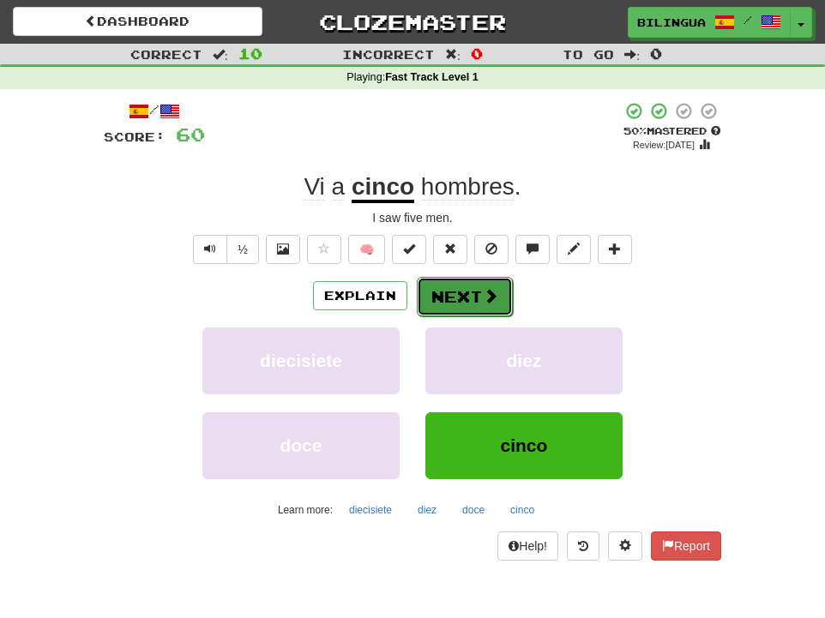
click at [454, 296] on button "Next" at bounding box center [465, 296] width 96 height 39
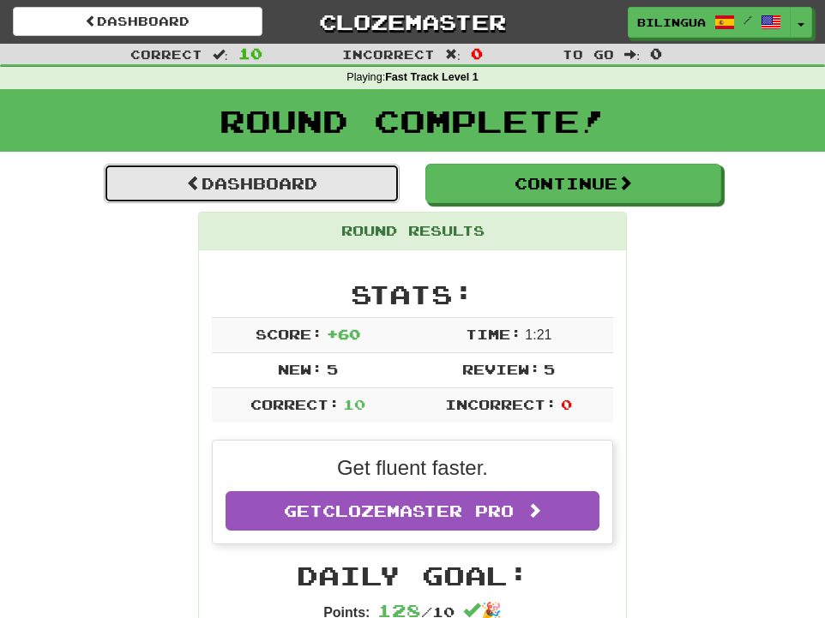
click at [305, 189] on link "Dashboard" at bounding box center [252, 183] width 296 height 39
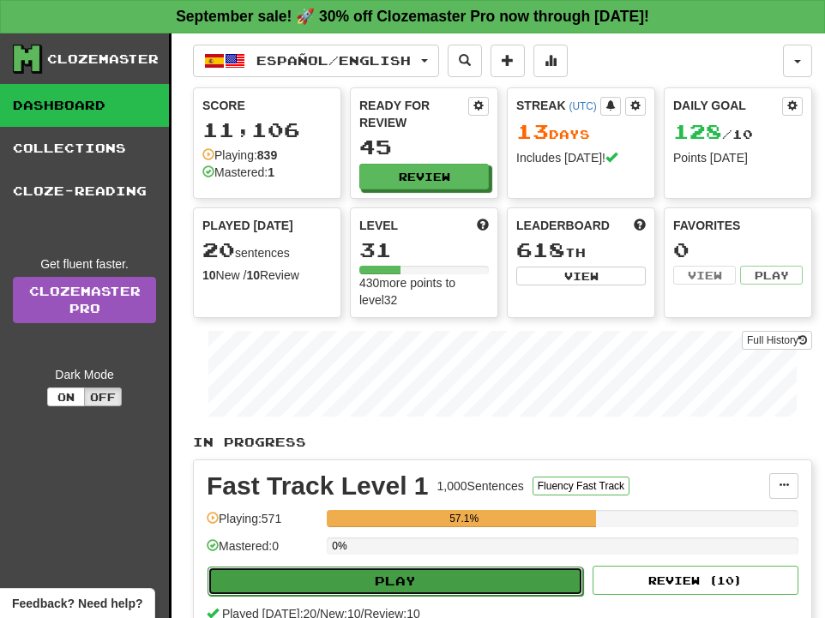
click at [429, 574] on button "Play" at bounding box center [395, 581] width 376 height 29
select select "**"
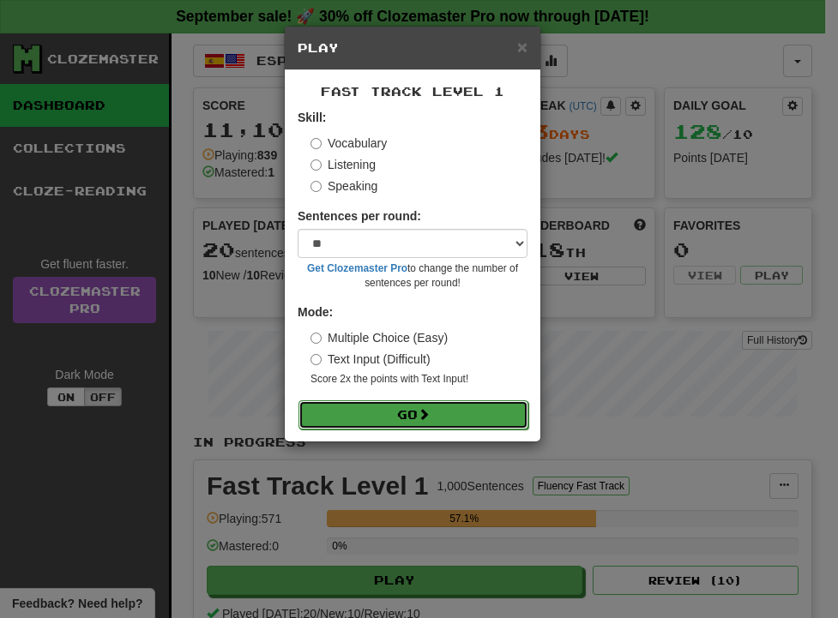
click at [413, 412] on button "Go" at bounding box center [413, 414] width 230 height 29
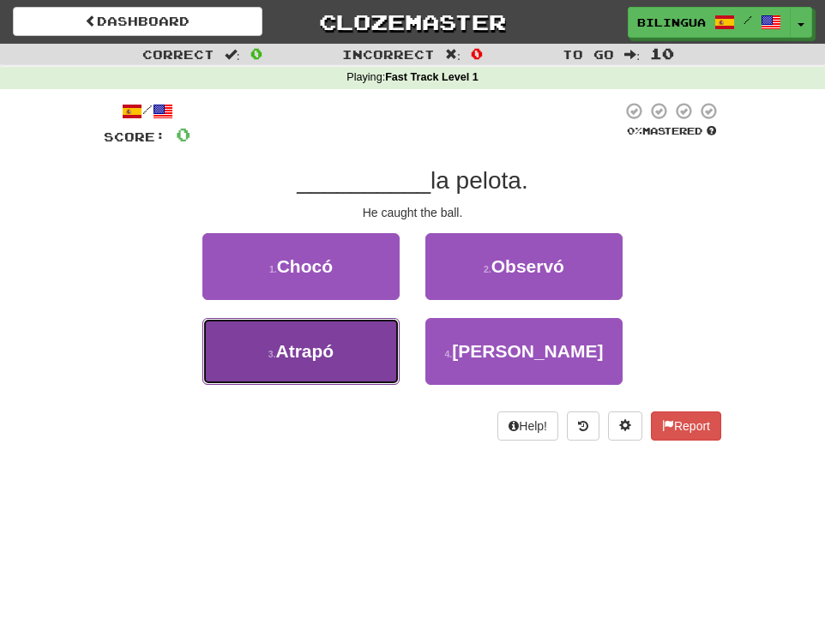
click at [351, 351] on button "3 . Atrapó" at bounding box center [300, 351] width 197 height 67
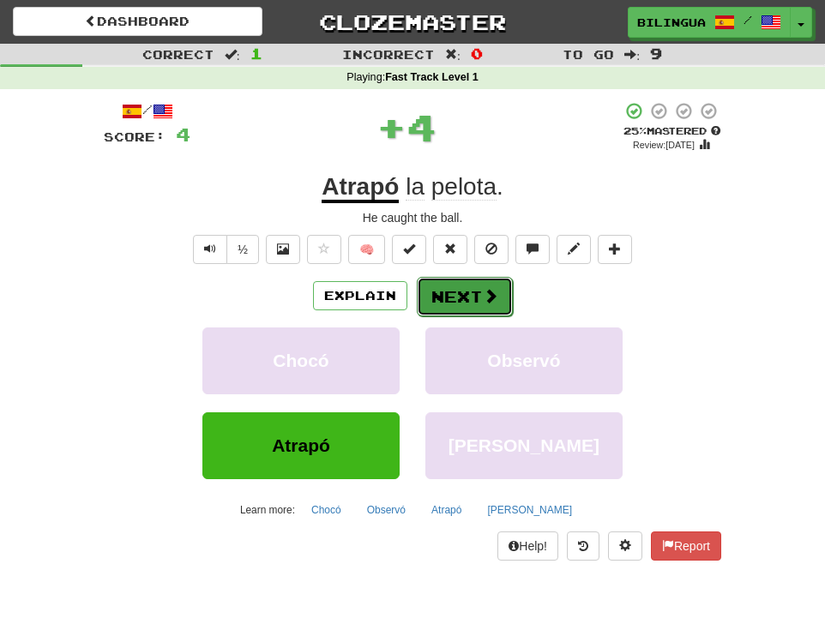
click at [471, 298] on button "Next" at bounding box center [465, 296] width 96 height 39
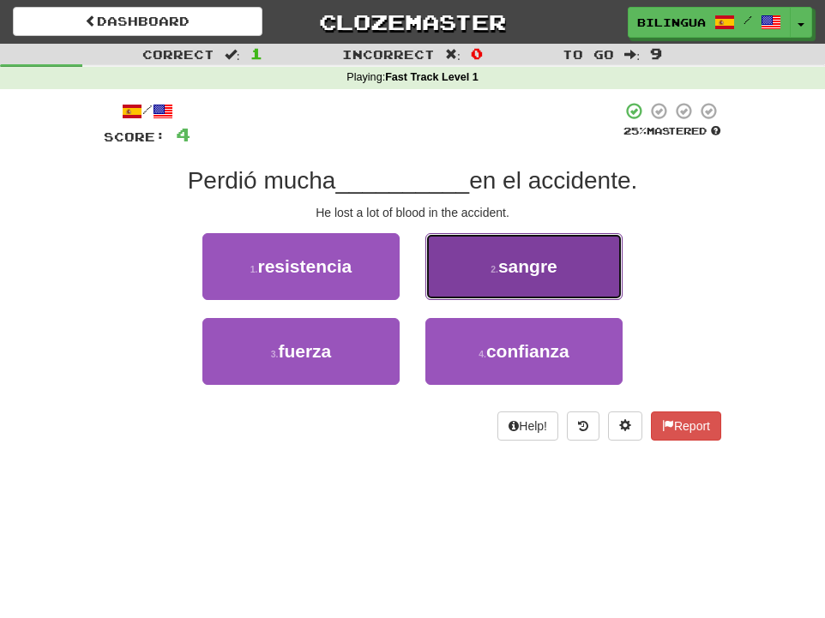
click at [490, 268] on small "2 ." at bounding box center [494, 269] width 8 height 10
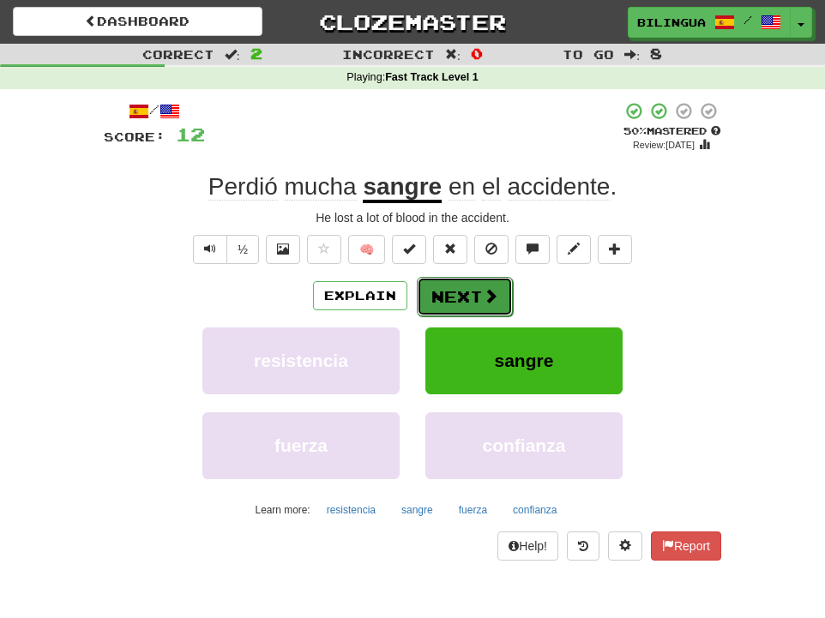
click at [460, 292] on button "Next" at bounding box center [465, 296] width 96 height 39
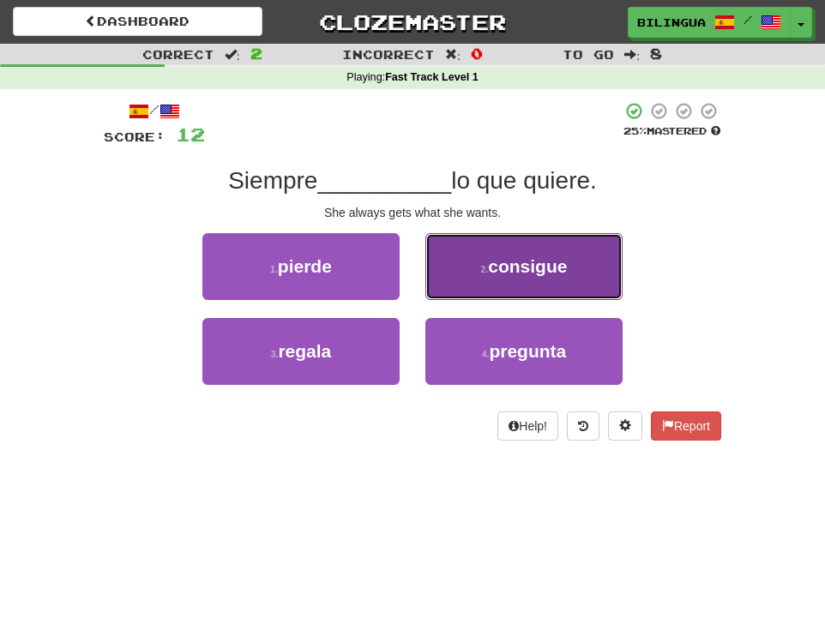
click at [478, 259] on button "2 . consigue" at bounding box center [523, 266] width 197 height 67
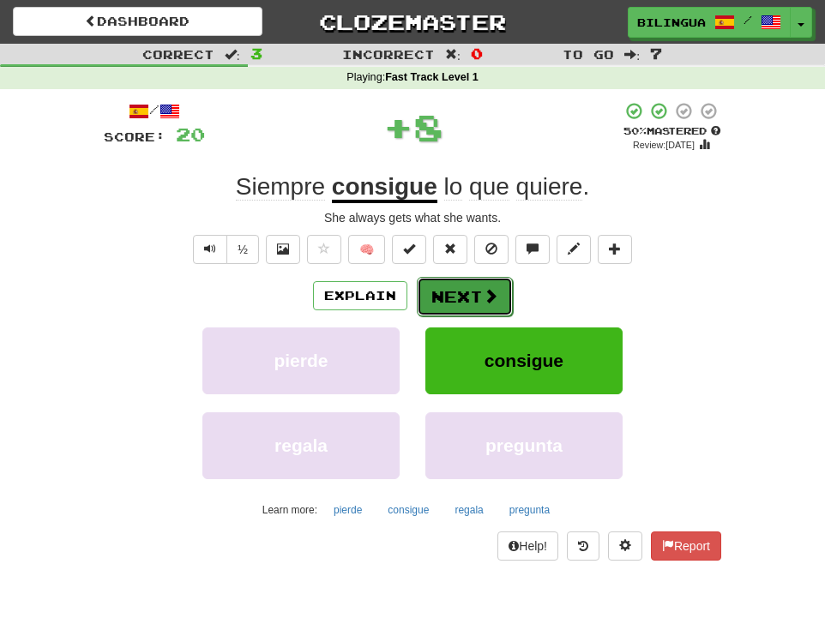
click at [443, 295] on button "Next" at bounding box center [465, 296] width 96 height 39
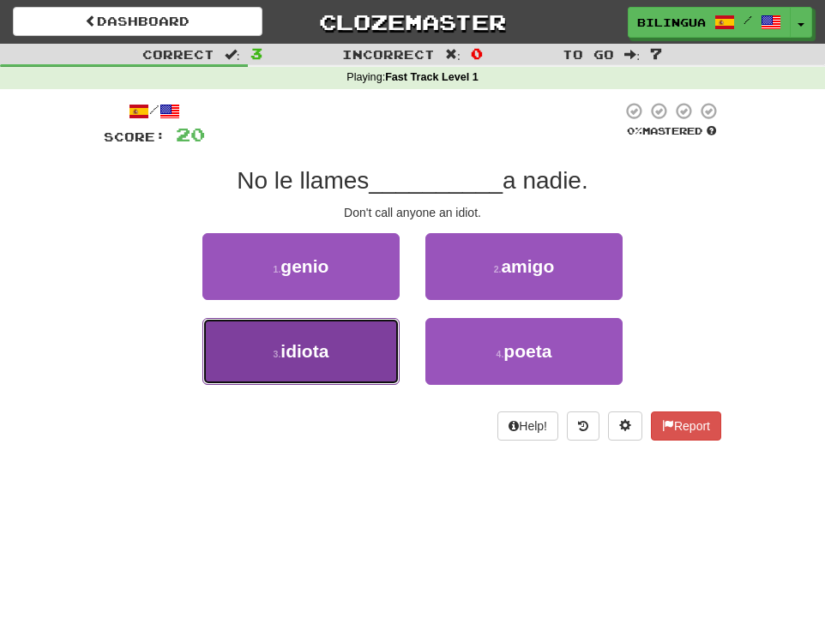
click at [355, 352] on button "3 . idiota" at bounding box center [300, 351] width 197 height 67
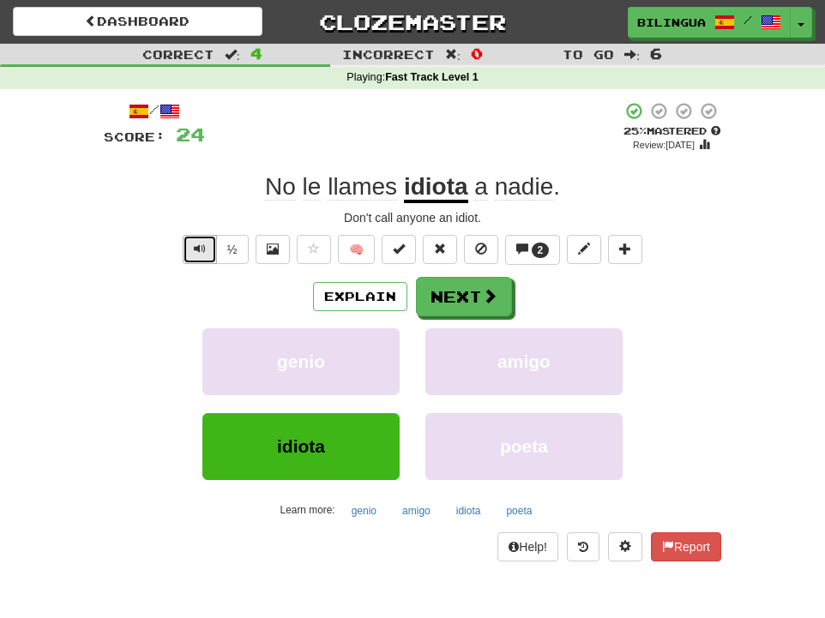
click at [205, 250] on button "Text-to-speech controls" at bounding box center [200, 249] width 34 height 29
click at [448, 295] on button "Next" at bounding box center [465, 297] width 96 height 39
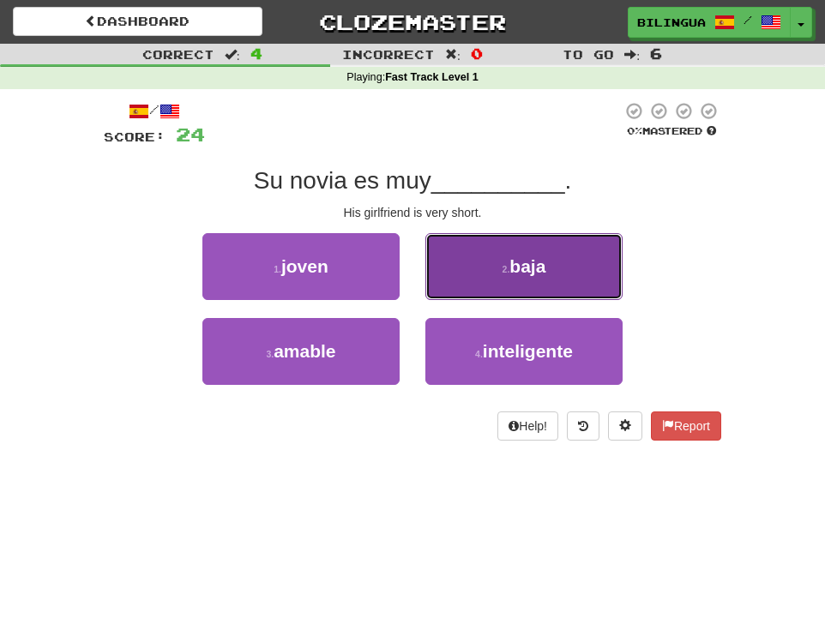
click at [469, 264] on button "2 . baja" at bounding box center [523, 266] width 197 height 67
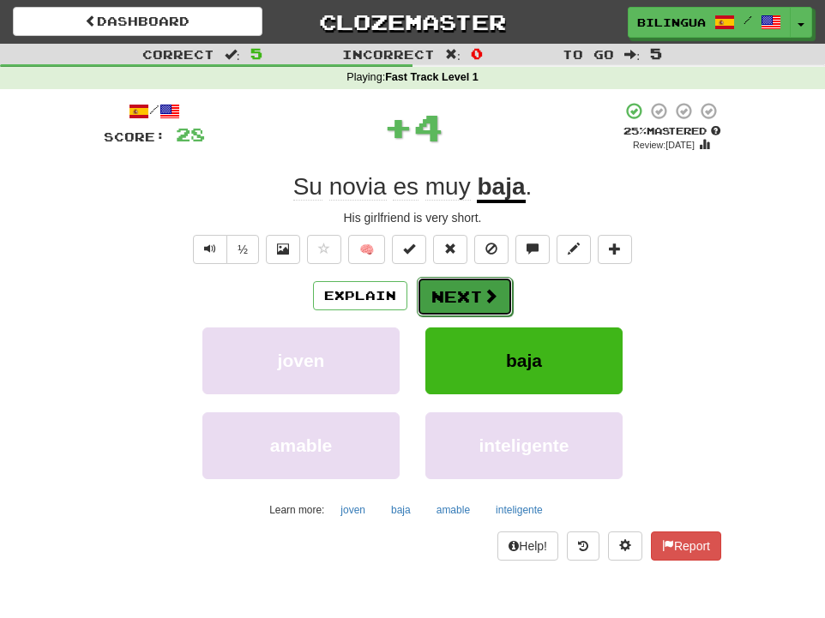
click at [466, 287] on button "Next" at bounding box center [465, 296] width 96 height 39
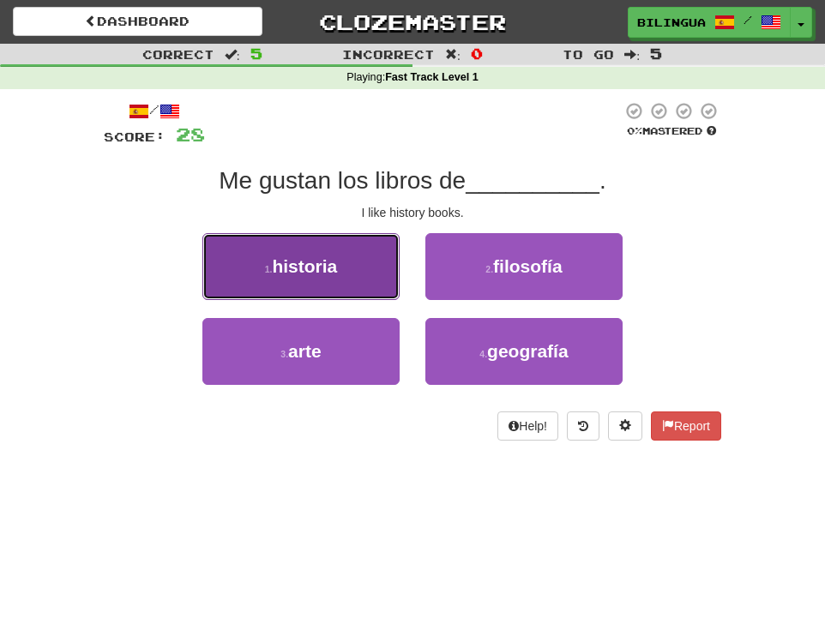
click at [358, 269] on button "1 . historia" at bounding box center [300, 266] width 197 height 67
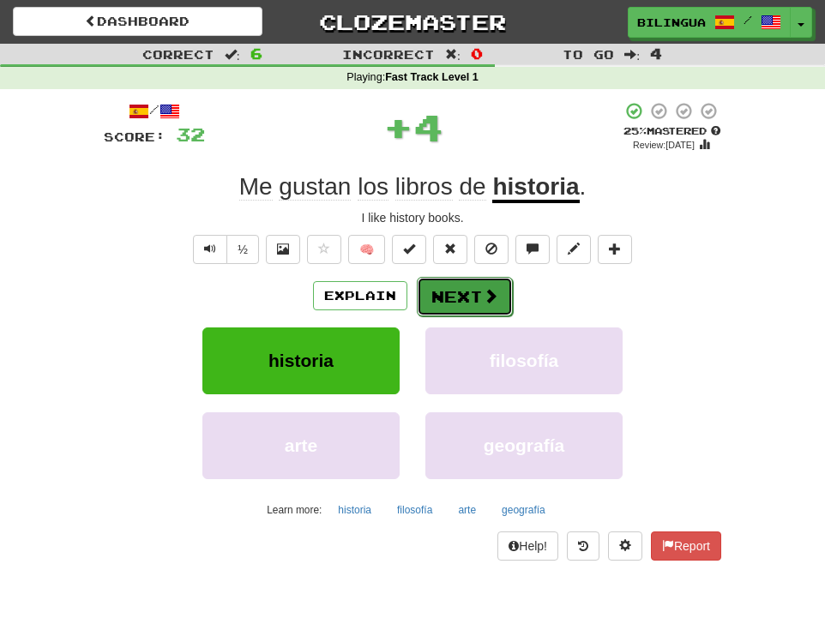
click at [453, 296] on button "Next" at bounding box center [465, 296] width 96 height 39
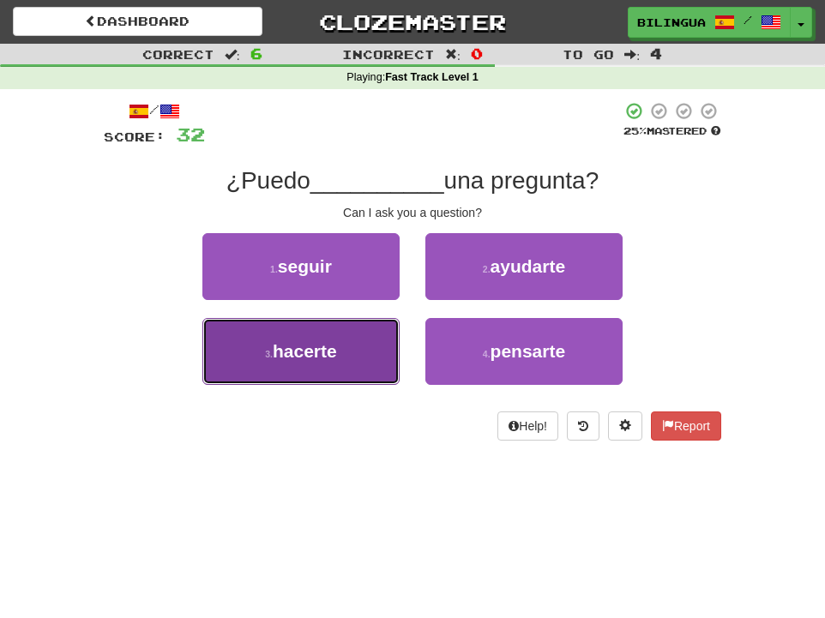
click at [356, 352] on button "3 . hacerte" at bounding box center [300, 351] width 197 height 67
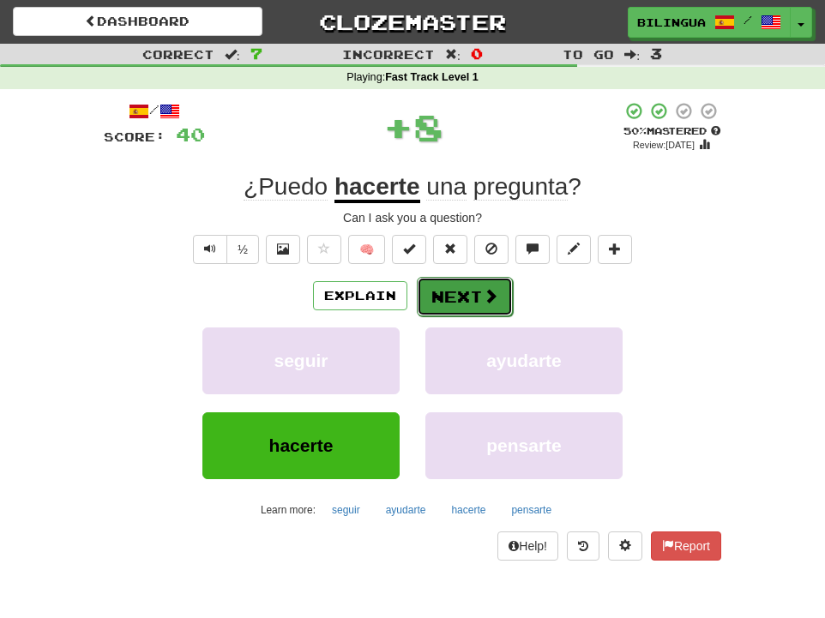
click at [476, 298] on button "Next" at bounding box center [465, 296] width 96 height 39
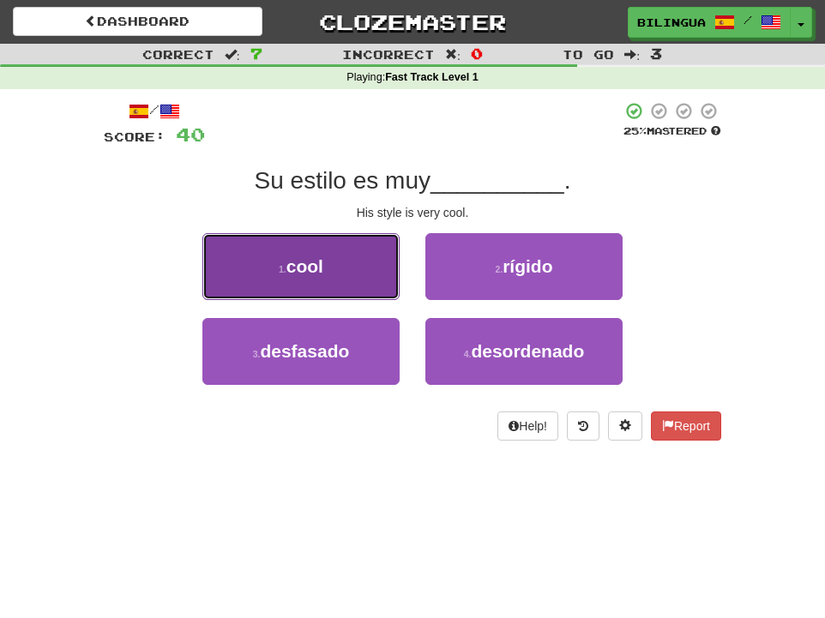
click at [342, 276] on button "1 . cool" at bounding box center [300, 266] width 197 height 67
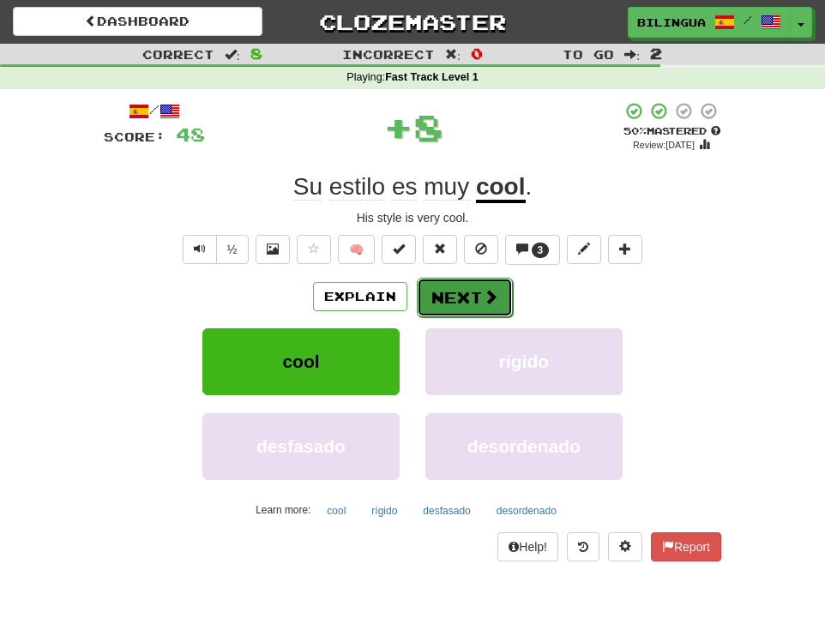
click at [473, 286] on button "Next" at bounding box center [465, 297] width 96 height 39
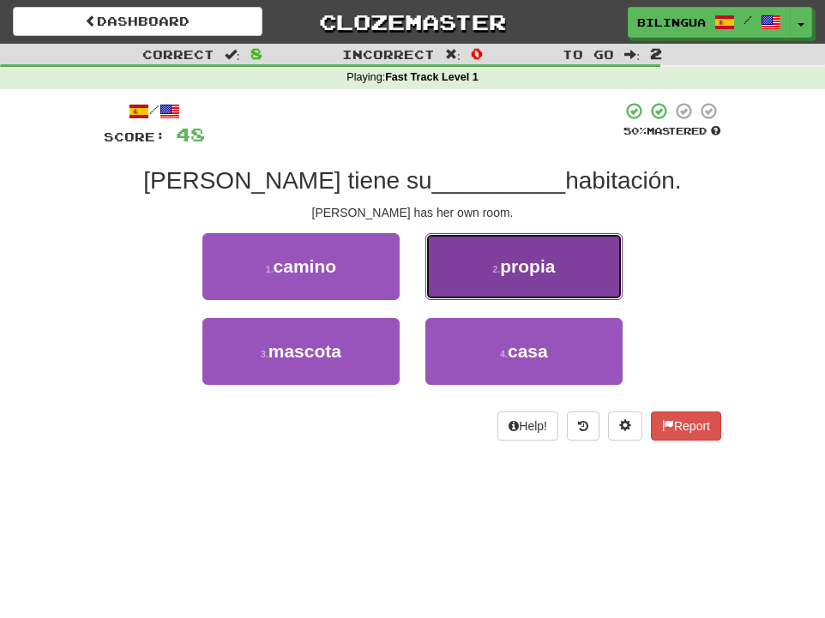
click at [482, 260] on button "2 . propia" at bounding box center [523, 266] width 197 height 67
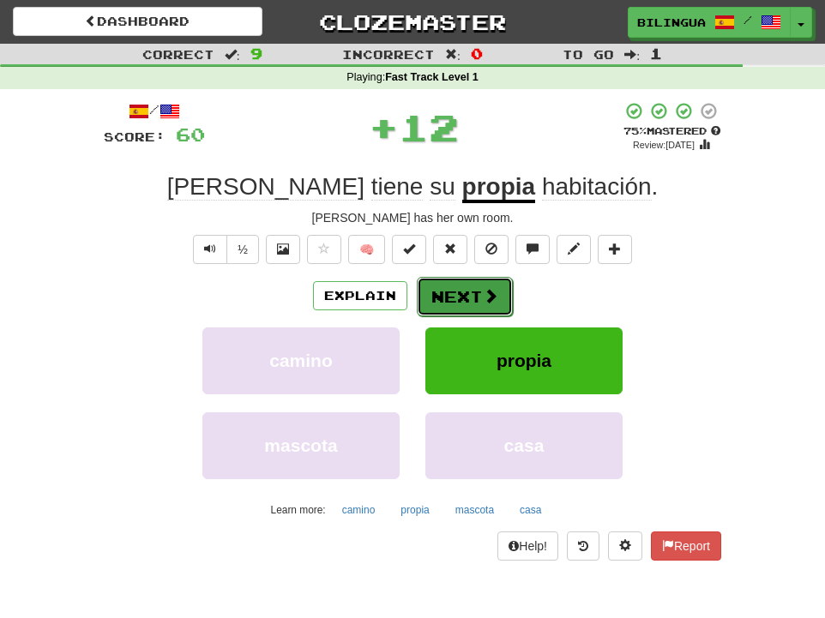
click at [460, 295] on button "Next" at bounding box center [465, 296] width 96 height 39
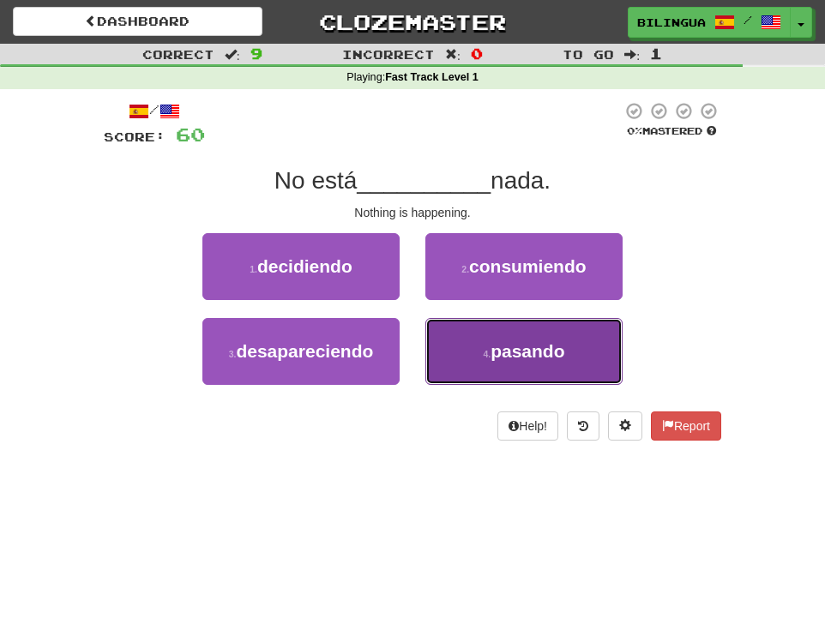
click at [536, 353] on span "pasando" at bounding box center [527, 351] width 74 height 20
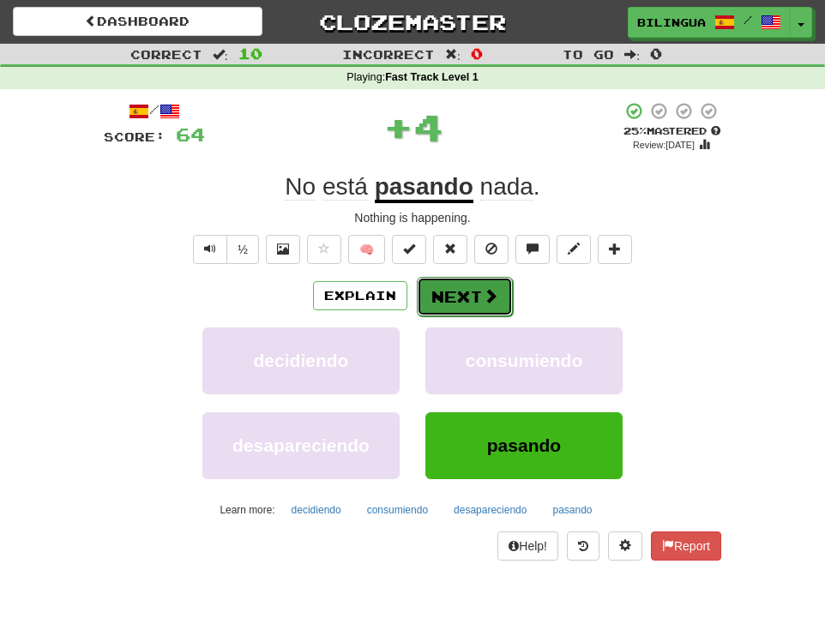
click at [463, 298] on button "Next" at bounding box center [465, 296] width 96 height 39
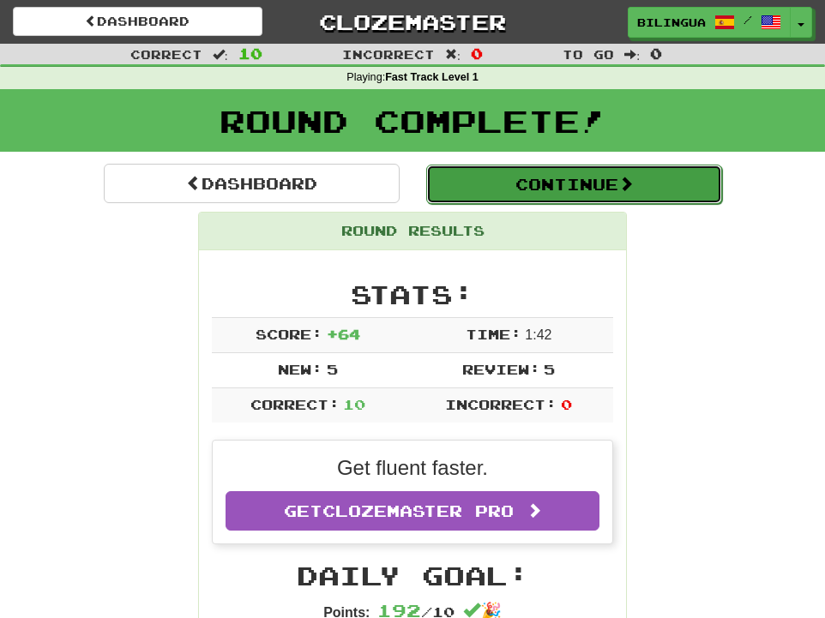
click at [481, 179] on button "Continue" at bounding box center [574, 184] width 296 height 39
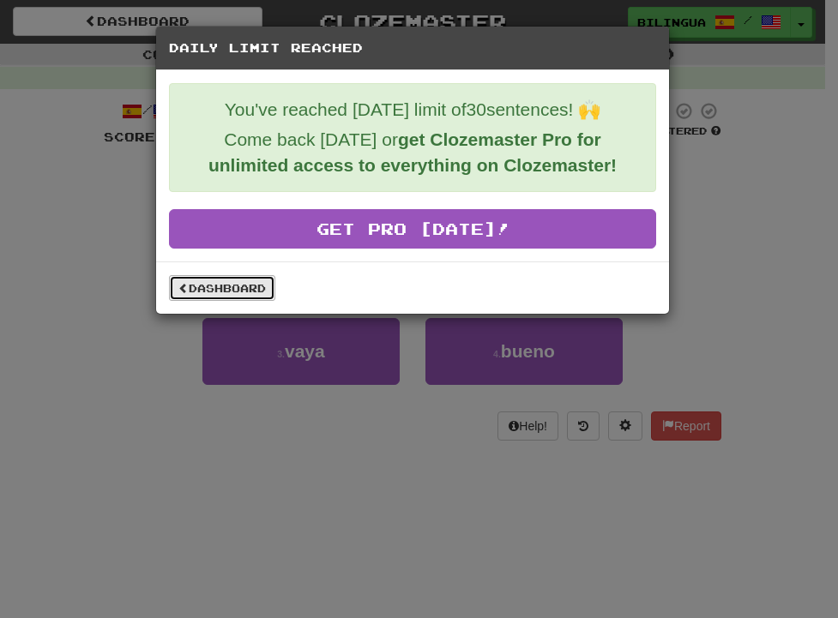
click at [217, 288] on link "Dashboard" at bounding box center [222, 288] width 106 height 26
